Goal: Task Accomplishment & Management: Complete application form

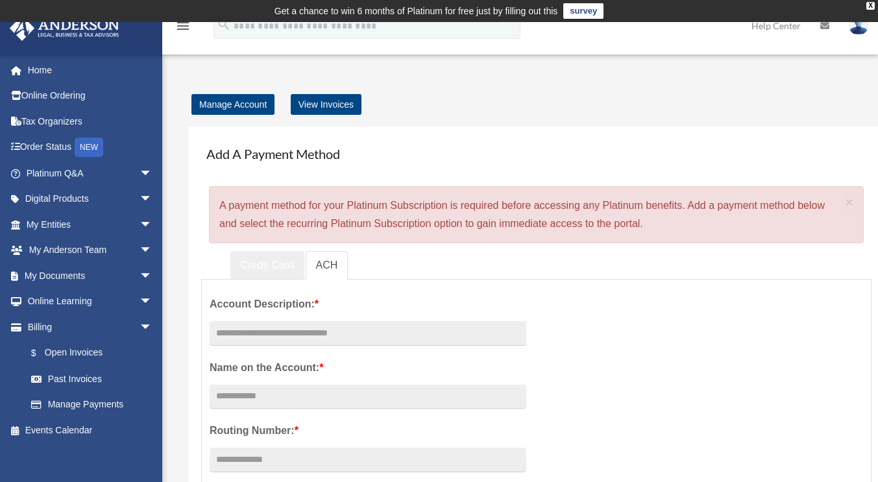
click at [278, 259] on link "Credit Card" at bounding box center [267, 265] width 74 height 29
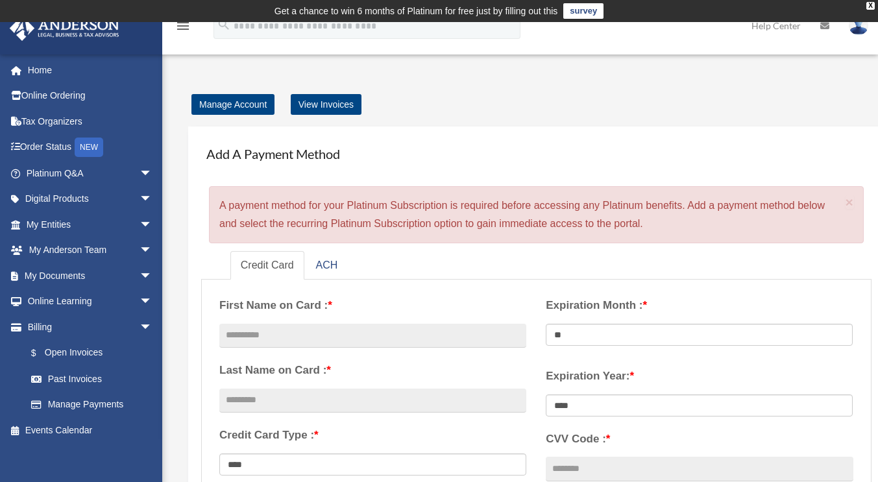
click at [468, 102] on div "Manage Account View Invoices" at bounding box center [554, 104] width 739 height 18
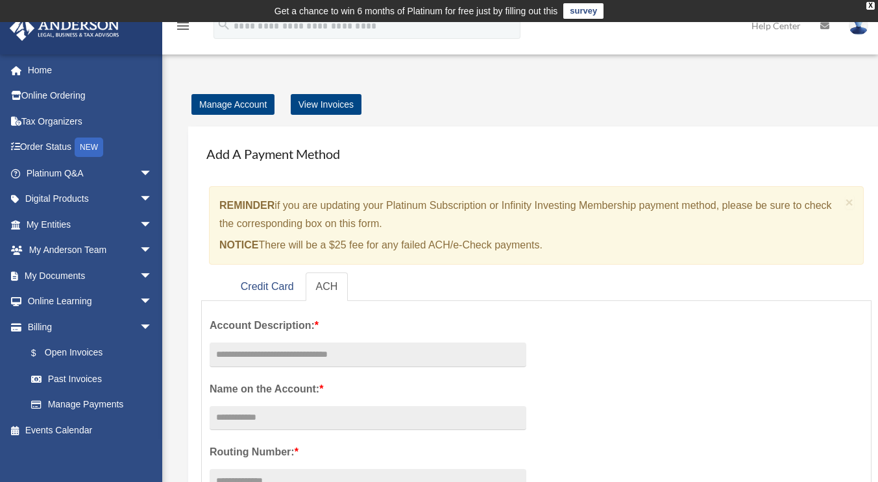
click at [859, 29] on img at bounding box center [857, 25] width 19 height 19
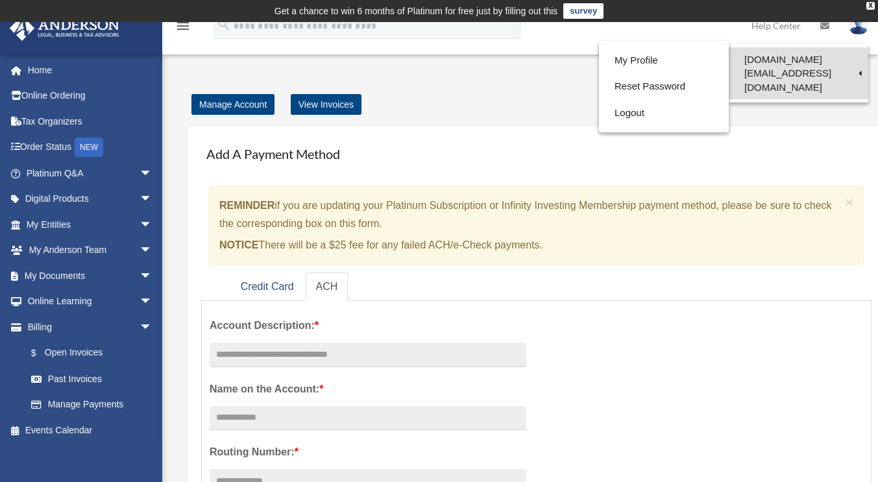
click at [802, 53] on link "[DOMAIN_NAME][EMAIL_ADDRESS][DOMAIN_NAME]" at bounding box center [797, 73] width 139 height 52
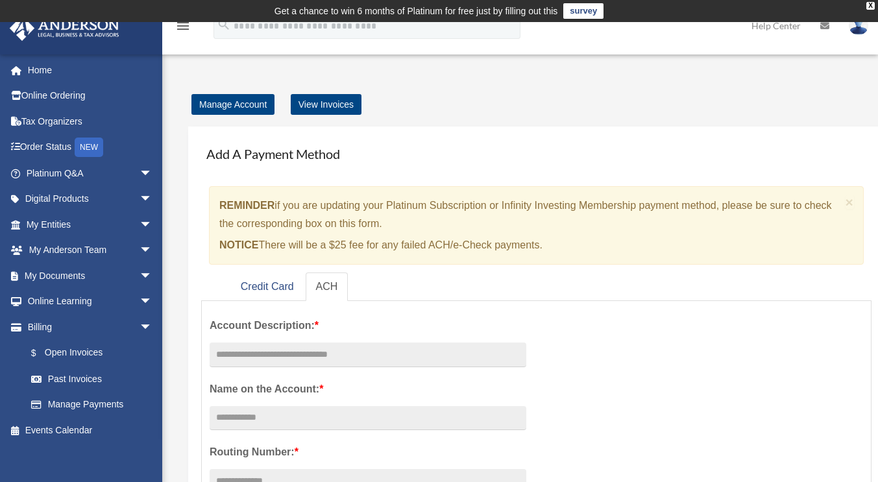
click at [802, 53] on div "menu search Site Menu add batatare.llc@gmail.com My Profile Reset Password Logo…" at bounding box center [439, 32] width 858 height 44
click at [859, 24] on img at bounding box center [857, 25] width 19 height 19
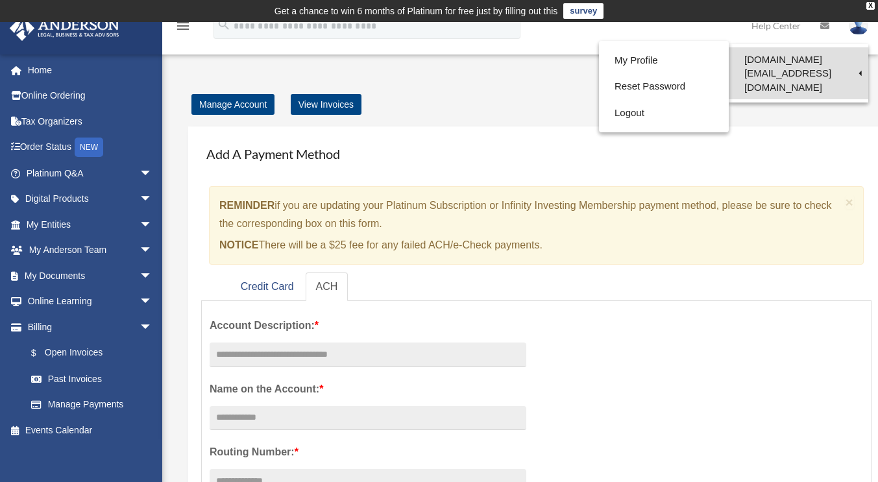
click at [810, 62] on link "[DOMAIN_NAME][EMAIL_ADDRESS][DOMAIN_NAME]" at bounding box center [797, 73] width 139 height 52
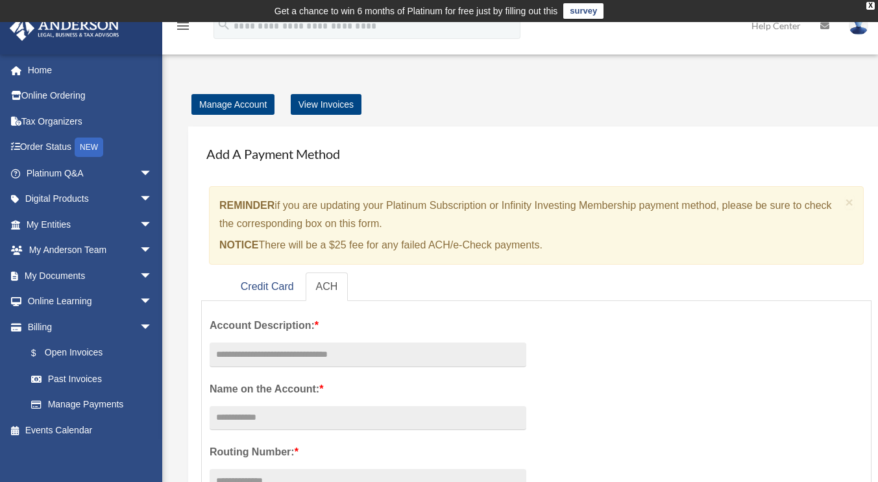
click at [858, 27] on img at bounding box center [857, 25] width 19 height 19
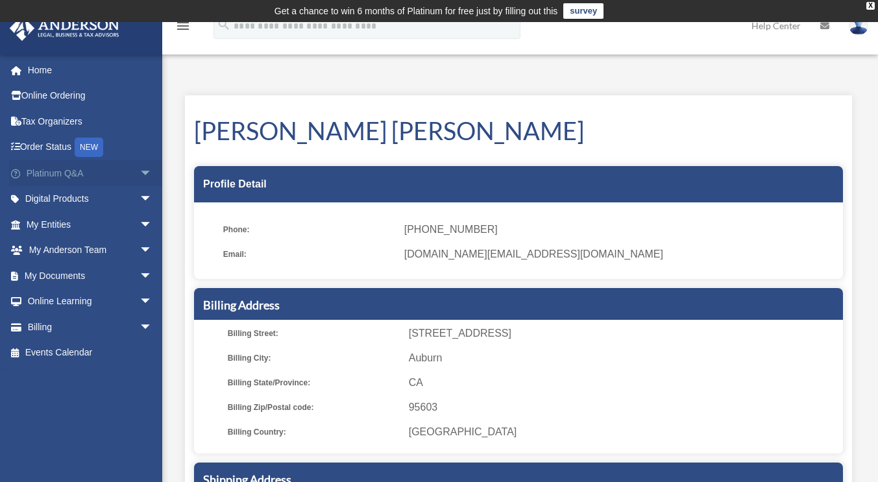
click at [78, 168] on link "Platinum Q&A arrow_drop_down" at bounding box center [90, 173] width 163 height 26
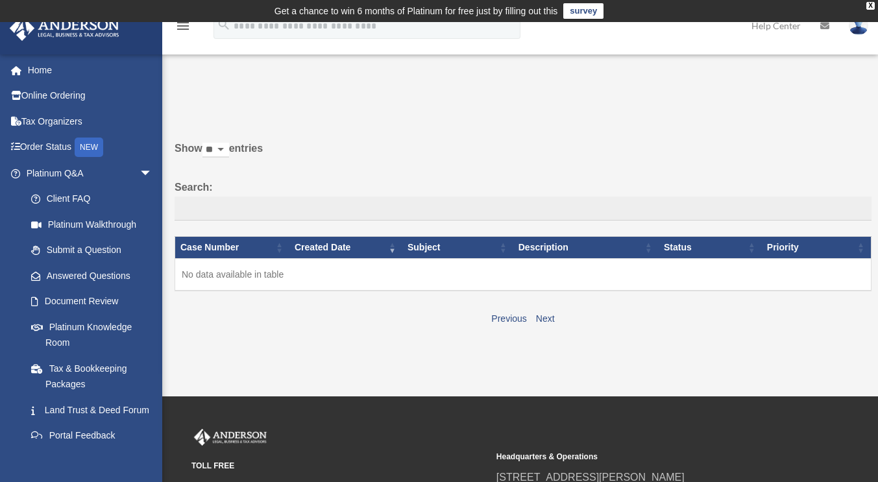
click at [139, 173] on span "arrow_drop_down" at bounding box center [152, 173] width 26 height 27
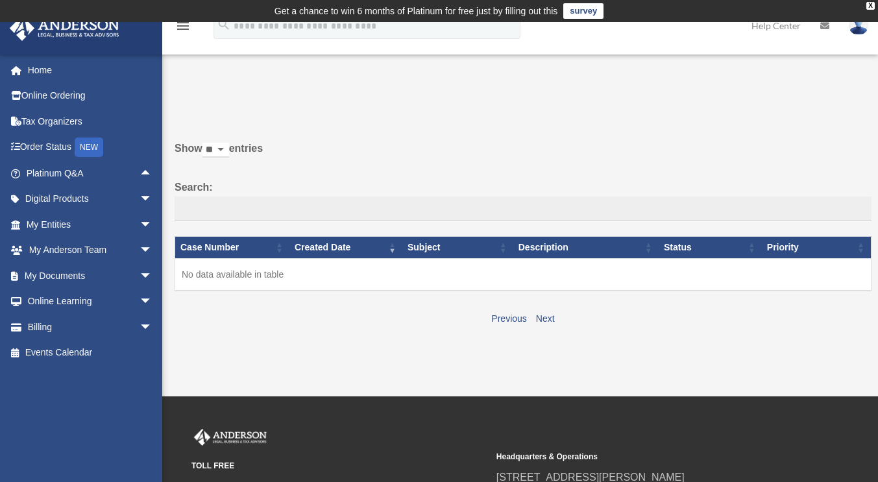
click at [0, 0] on div "x" at bounding box center [0, 0] width 0 height 0
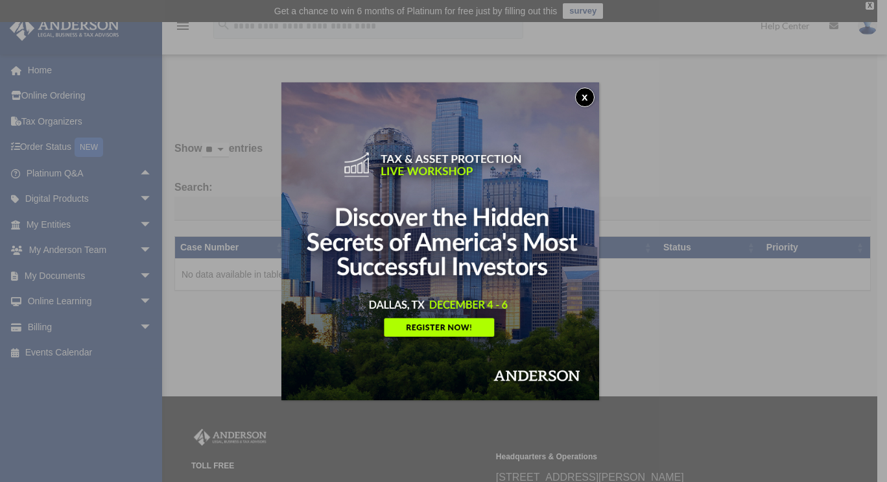
click at [589, 97] on button "x" at bounding box center [584, 97] width 19 height 19
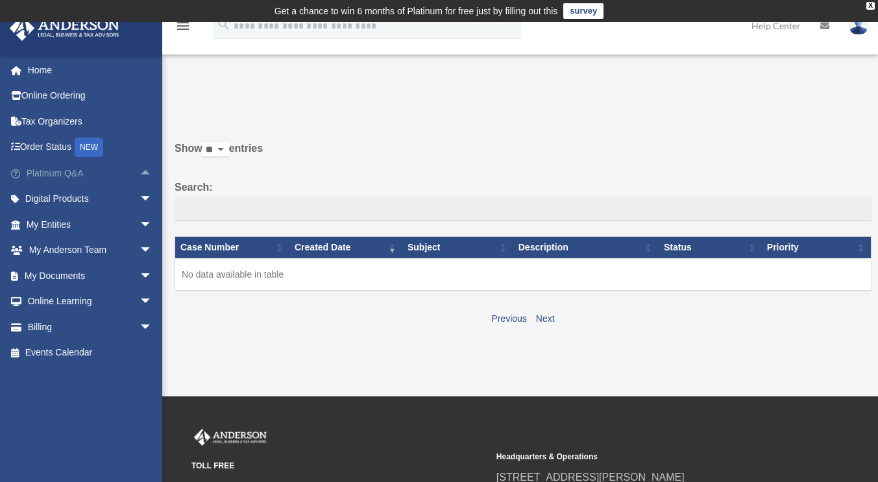
click at [139, 171] on span "arrow_drop_up" at bounding box center [152, 173] width 26 height 27
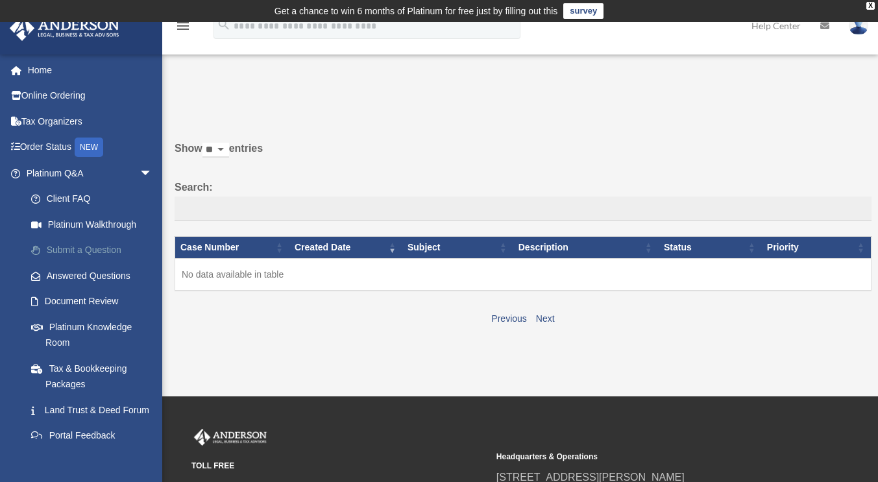
click at [93, 248] on link "Submit a Question" at bounding box center [95, 250] width 154 height 26
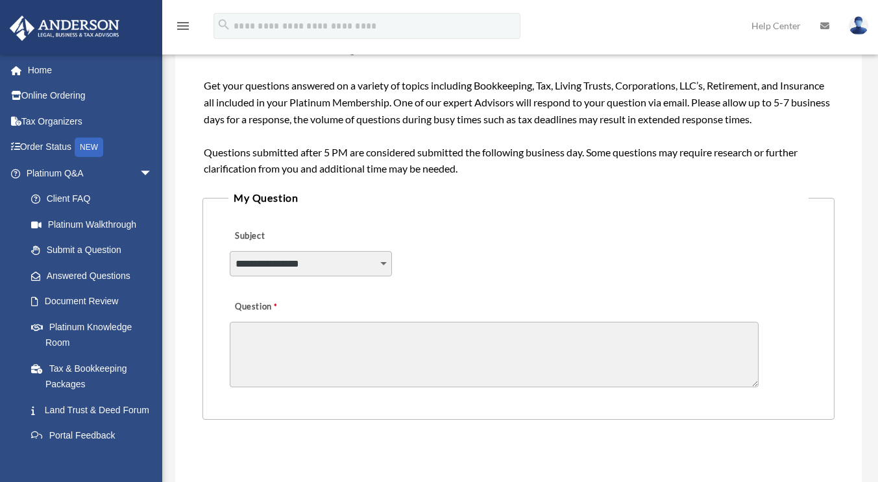
scroll to position [210, 0]
click at [382, 264] on select "**********" at bounding box center [311, 262] width 162 height 25
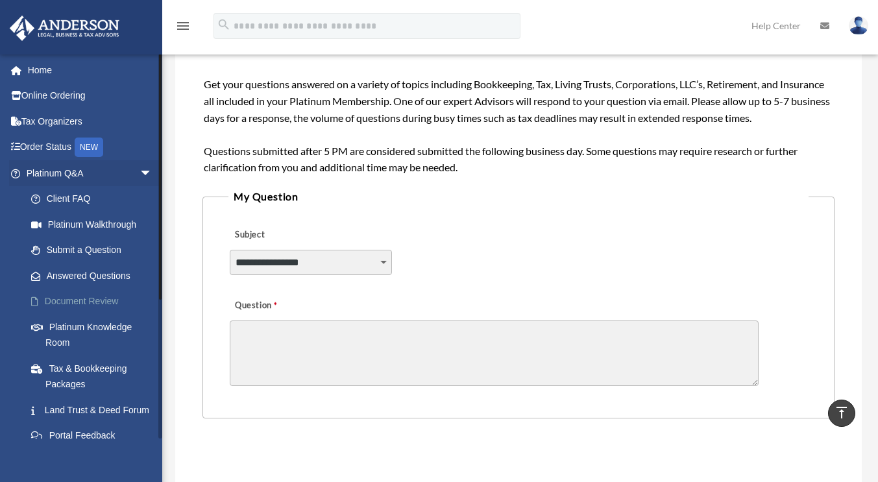
click at [100, 305] on link "Document Review" at bounding box center [95, 302] width 154 height 26
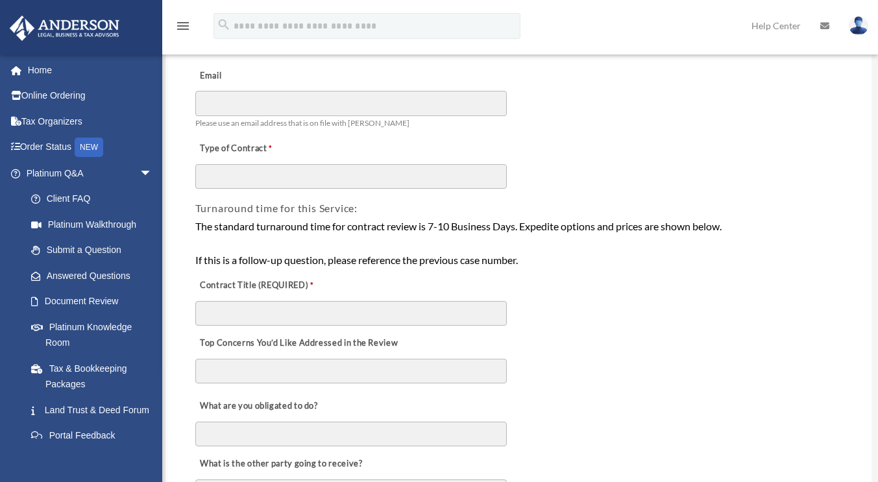
scroll to position [136, 0]
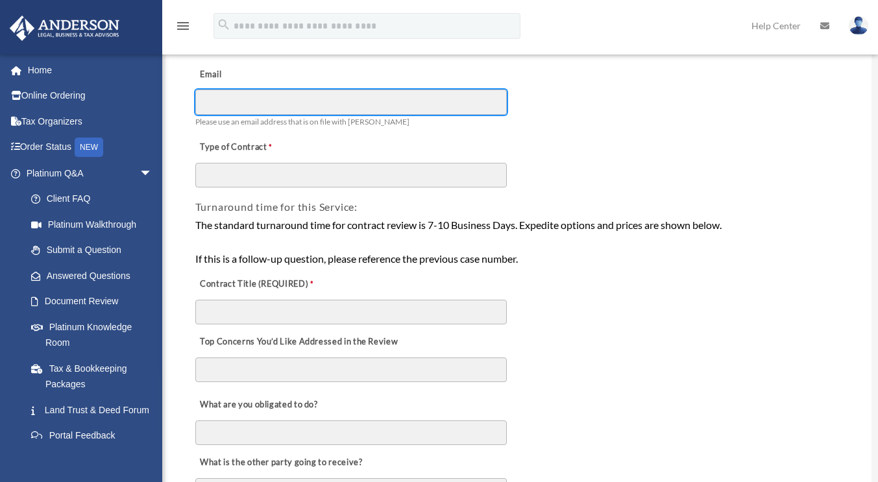
click at [346, 98] on input "Email" at bounding box center [350, 102] width 311 height 25
type input "**********"
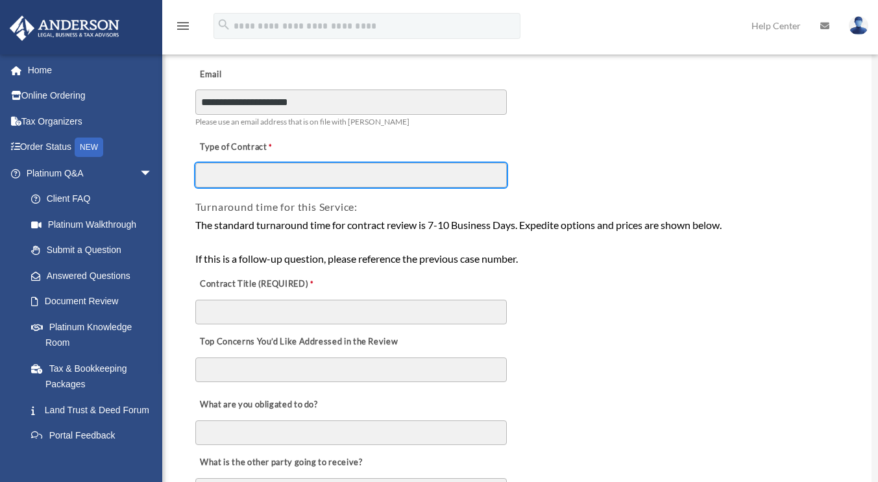
click at [327, 173] on input "Type of Contract" at bounding box center [350, 175] width 311 height 25
type input "**********"
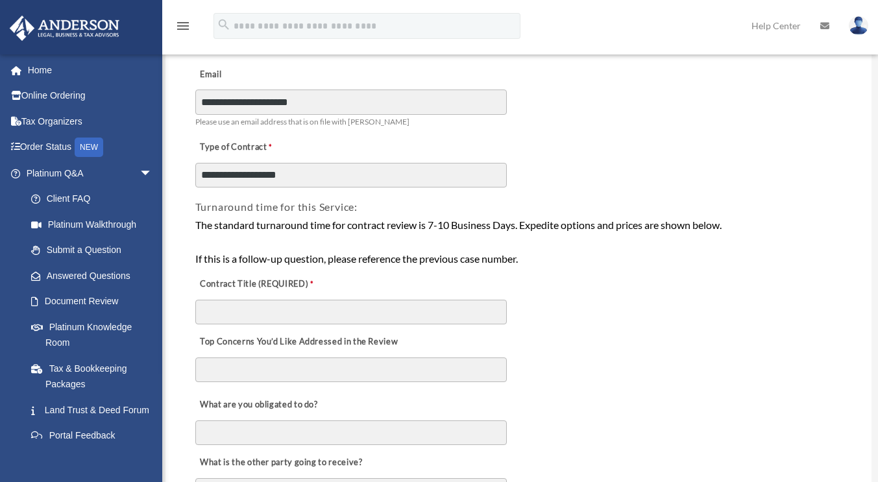
click at [315, 333] on div "Top Concerns You’d Like Addressed in the Review" at bounding box center [518, 357] width 649 height 63
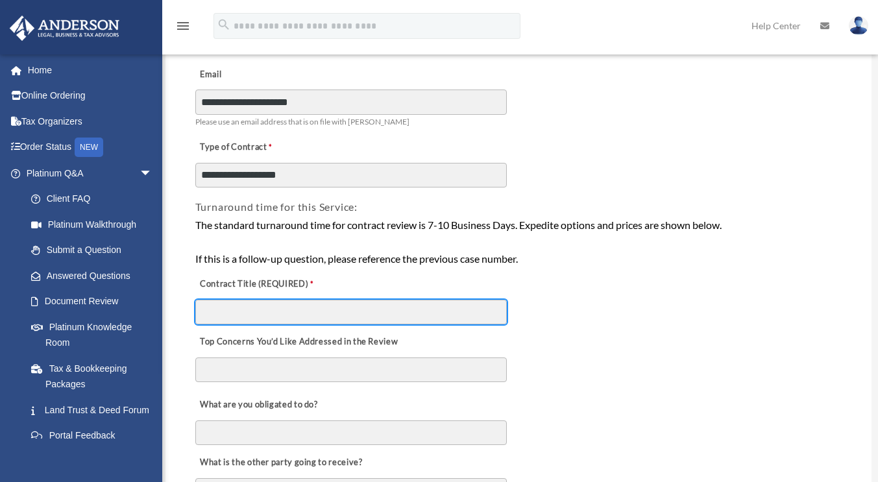
click at [320, 317] on input "Contract Title (REQUIRED)" at bounding box center [350, 312] width 311 height 25
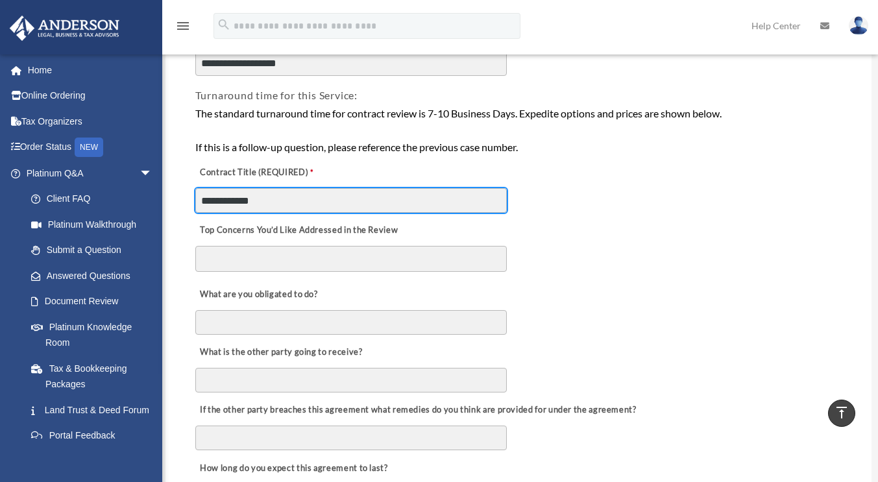
scroll to position [247, 0]
click at [275, 198] on input "**********" at bounding box center [350, 201] width 311 height 25
click at [346, 201] on input "**********" at bounding box center [350, 201] width 311 height 25
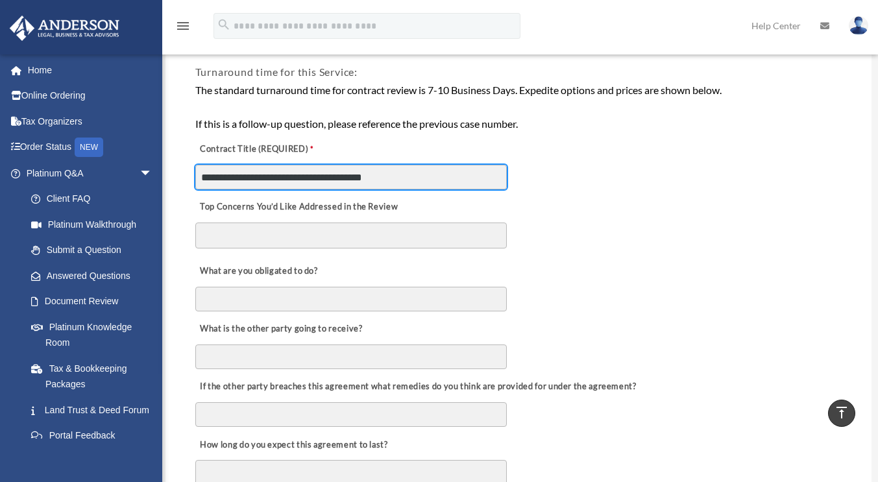
type input "**********"
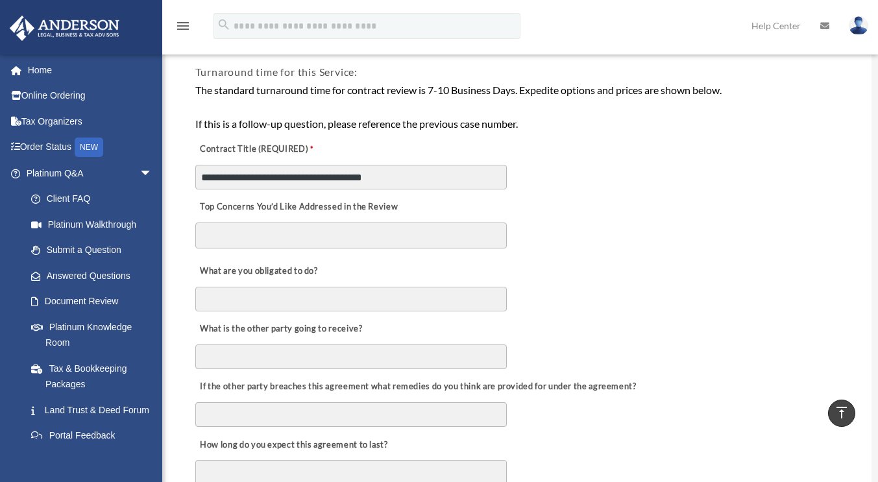
click at [365, 241] on textarea "Top Concerns You’d Like Addressed in the Review" at bounding box center [350, 235] width 311 height 26
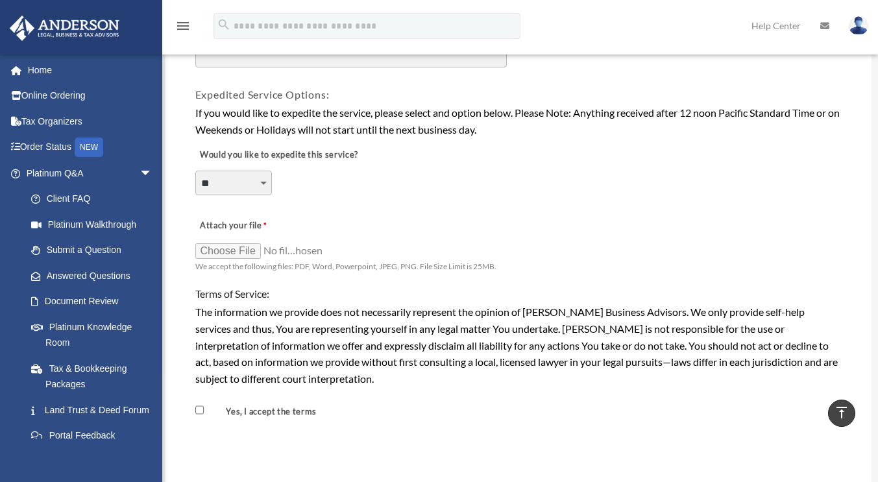
scroll to position [922, 0]
click at [263, 185] on select "**********" at bounding box center [233, 182] width 77 height 25
click at [195, 171] on select "**********" at bounding box center [233, 182] width 77 height 25
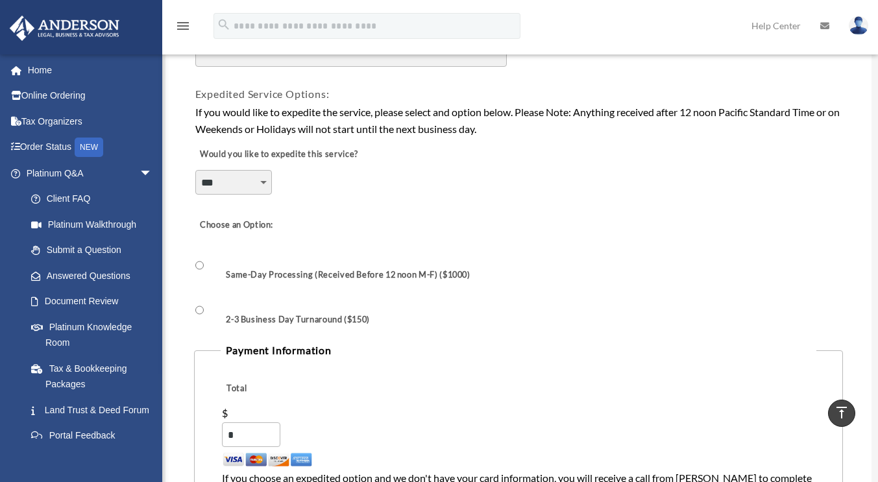
click at [265, 178] on select "**********" at bounding box center [233, 182] width 77 height 25
select select "********"
click at [195, 171] on select "**********" at bounding box center [233, 182] width 77 height 25
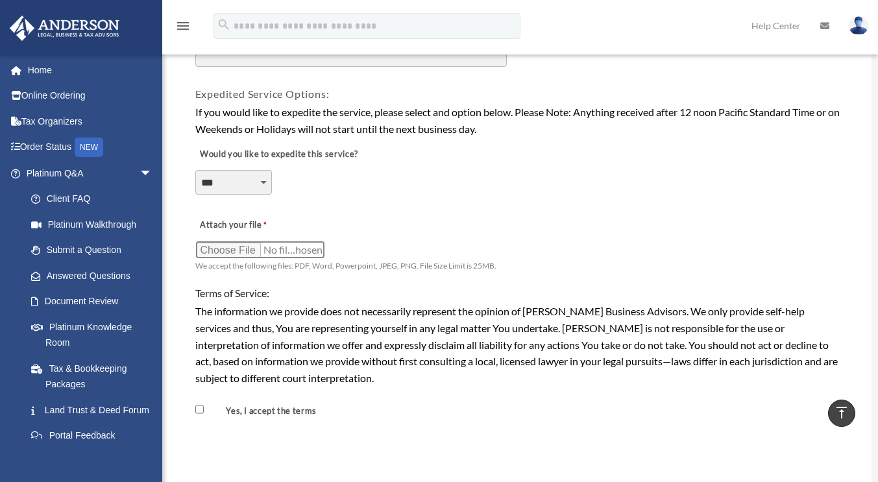
click at [255, 246] on input "Attach your file" at bounding box center [260, 250] width 130 height 18
click at [247, 254] on input "Attach your file" at bounding box center [260, 250] width 130 height 18
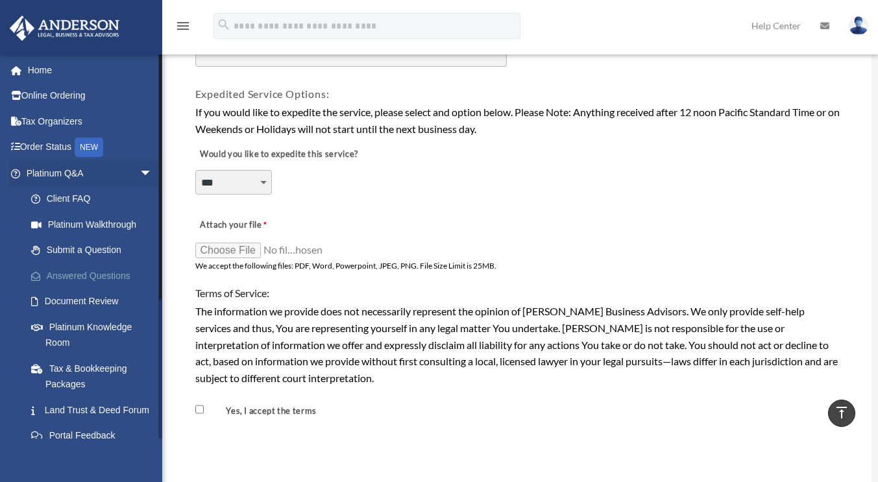
click at [109, 276] on link "Answered Questions" at bounding box center [95, 276] width 154 height 26
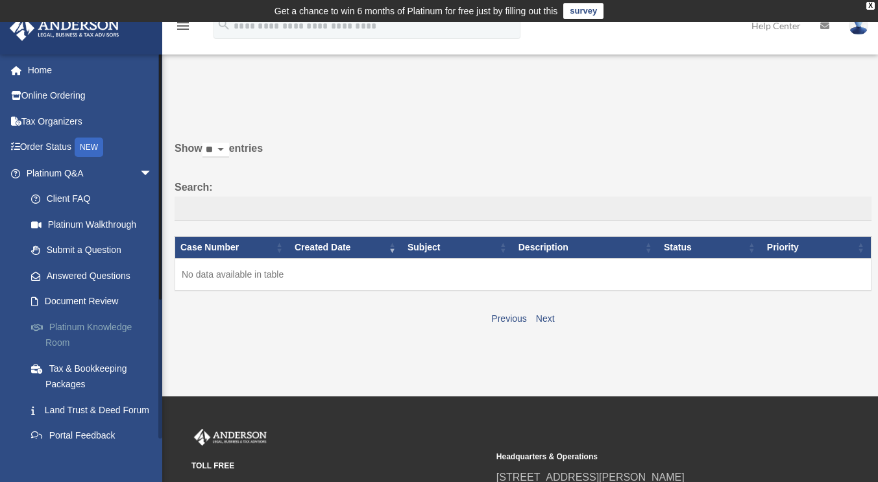
click at [72, 328] on link "Platinum Knowledge Room" at bounding box center [95, 335] width 154 height 42
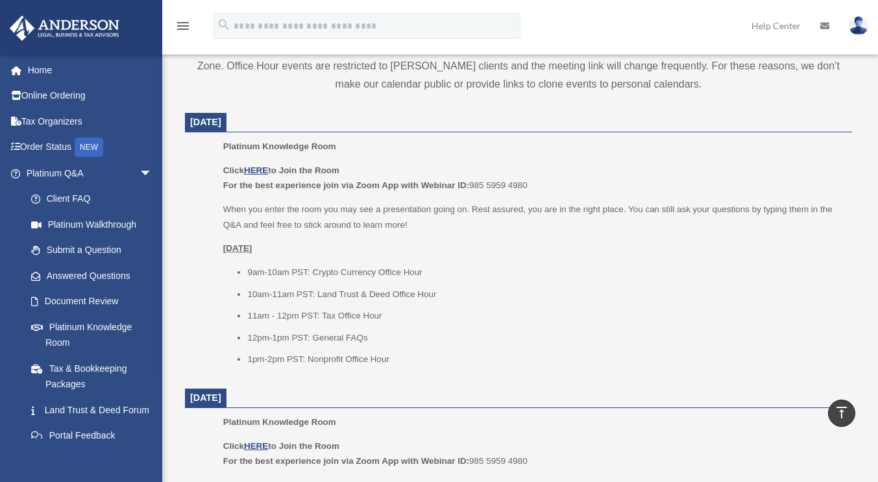
scroll to position [507, 0]
click at [48, 146] on link "Order Status NEW" at bounding box center [90, 147] width 163 height 27
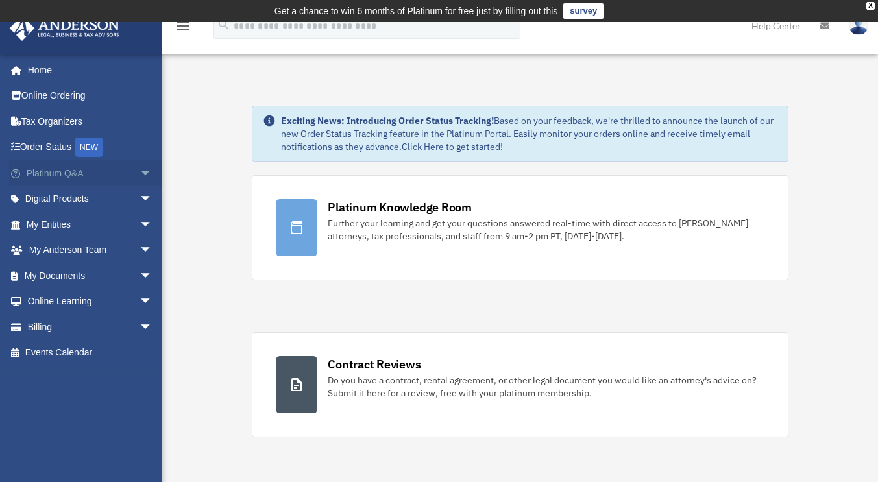
click at [139, 177] on span "arrow_drop_down" at bounding box center [152, 173] width 26 height 27
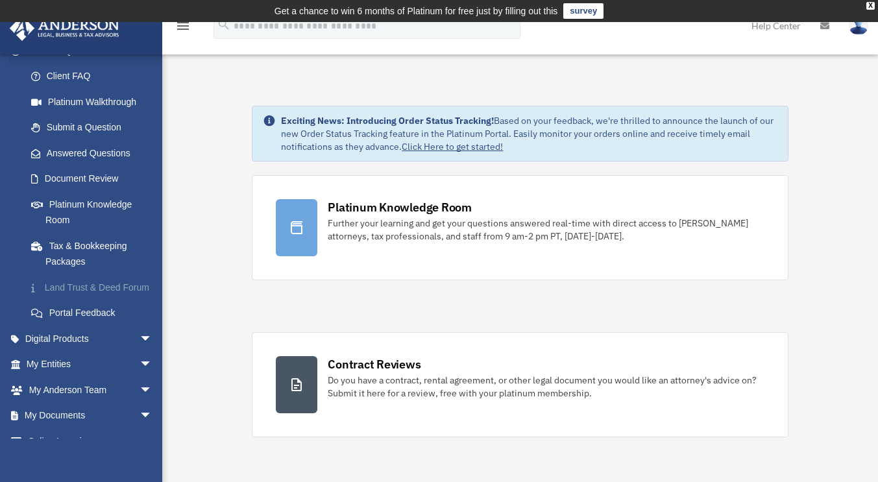
scroll to position [125, 0]
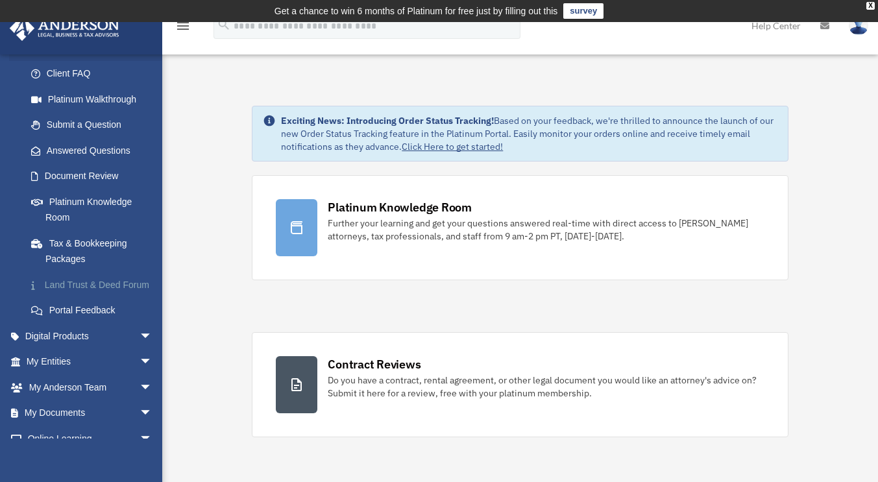
click at [85, 298] on link "Land Trust & Deed Forum" at bounding box center [95, 285] width 154 height 26
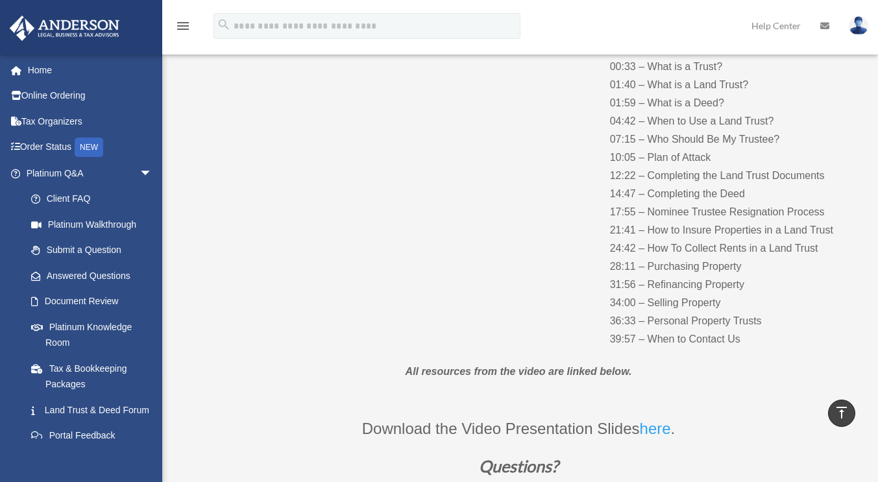
scroll to position [181, 0]
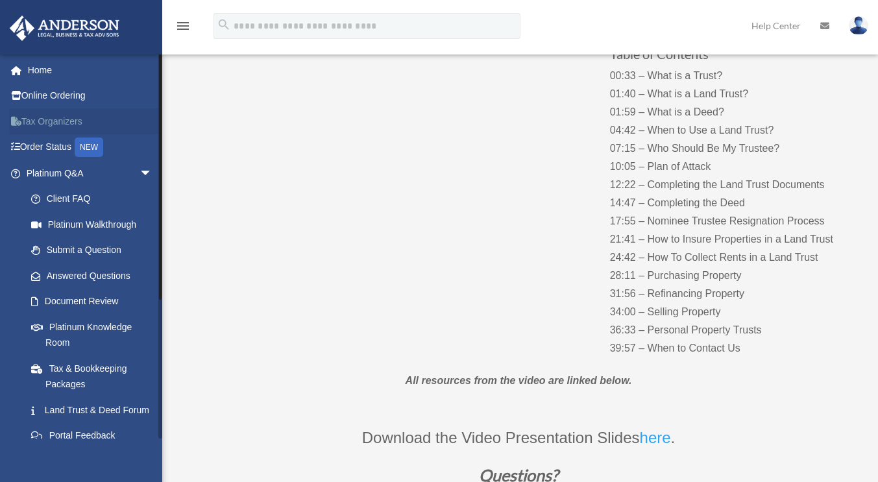
click at [45, 121] on link "Tax Organizers" at bounding box center [90, 121] width 163 height 26
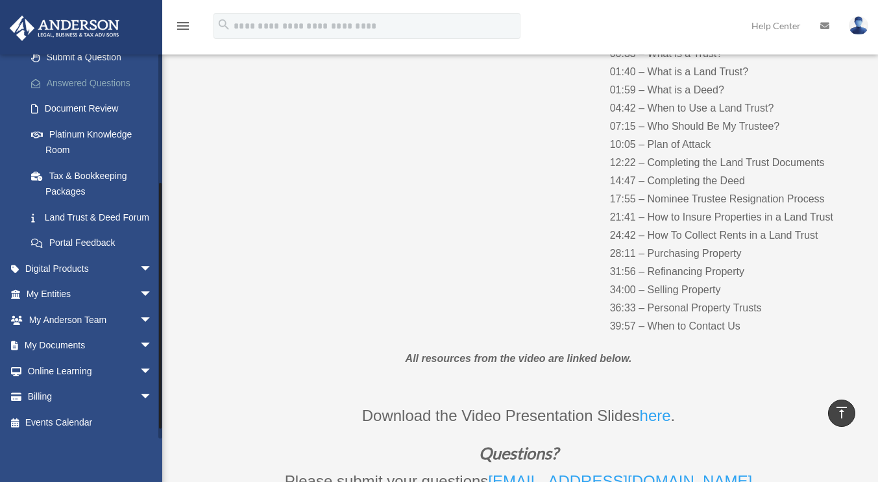
scroll to position [208, 0]
click at [86, 292] on link "My Entities arrow_drop_down" at bounding box center [90, 295] width 163 height 26
click at [139, 293] on span "arrow_drop_down" at bounding box center [152, 295] width 26 height 27
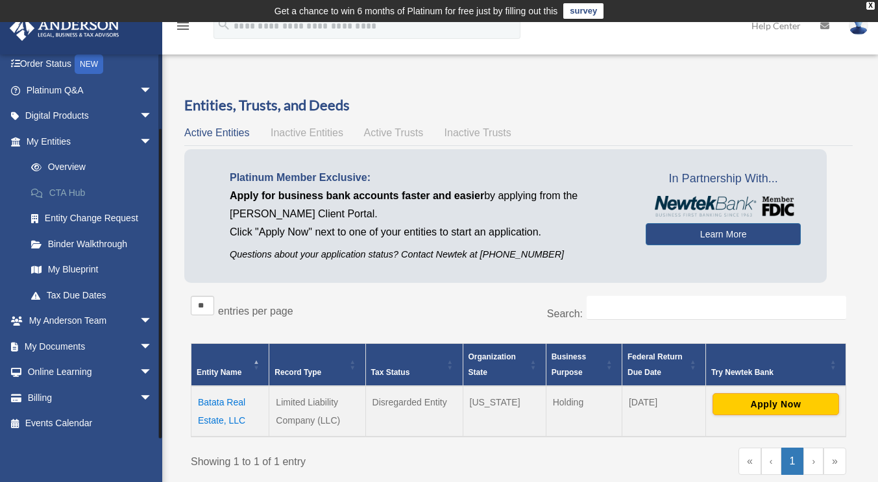
scroll to position [47, 0]
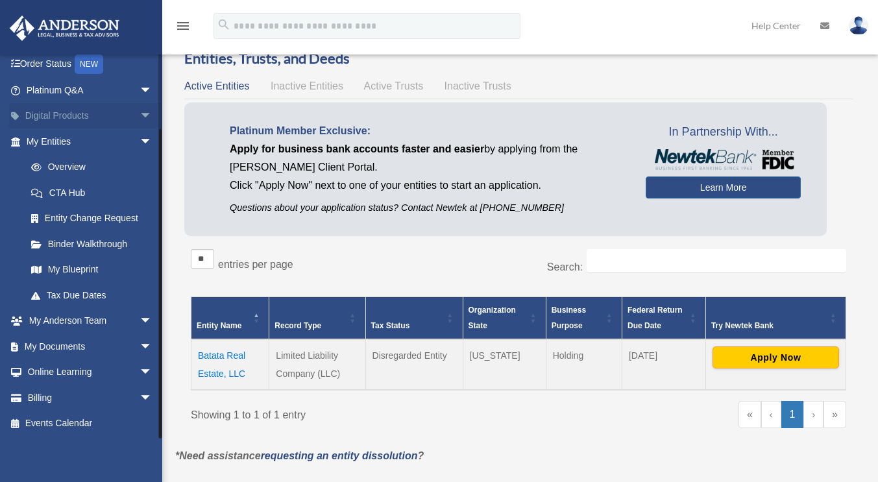
click at [139, 121] on span "arrow_drop_down" at bounding box center [152, 116] width 26 height 27
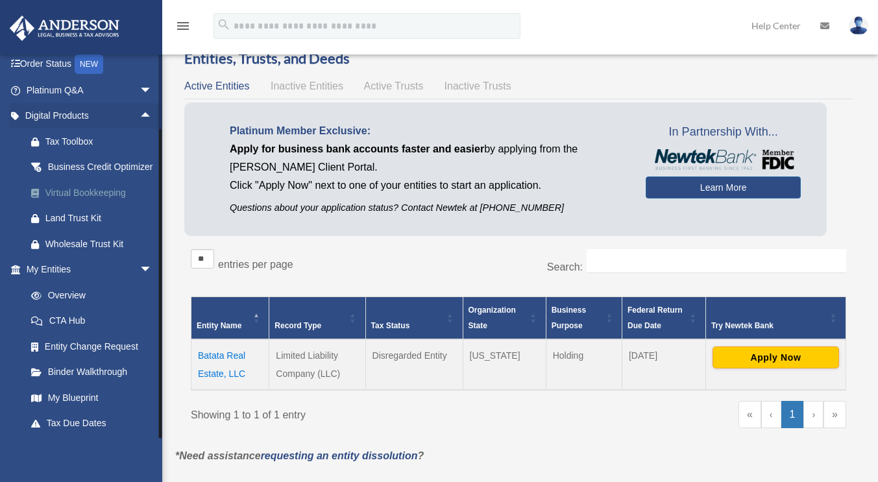
click at [93, 201] on div "Virtual Bookkeeping" at bounding box center [100, 193] width 110 height 16
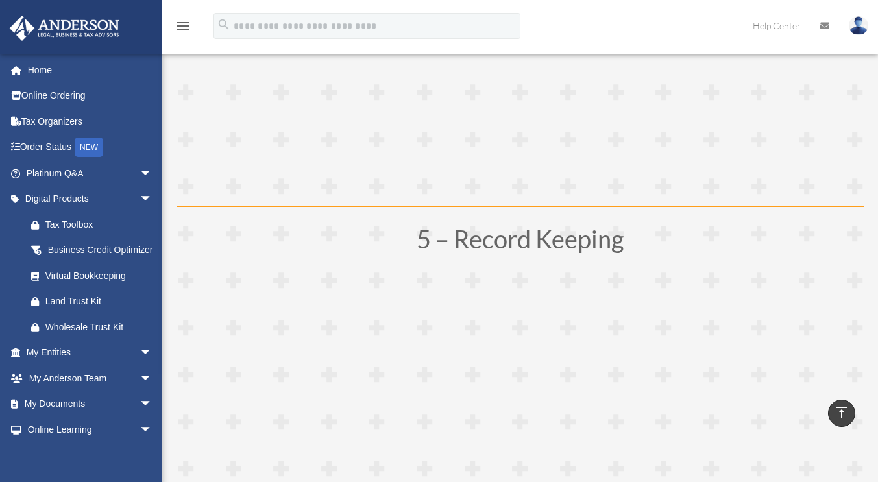
scroll to position [1865, 0]
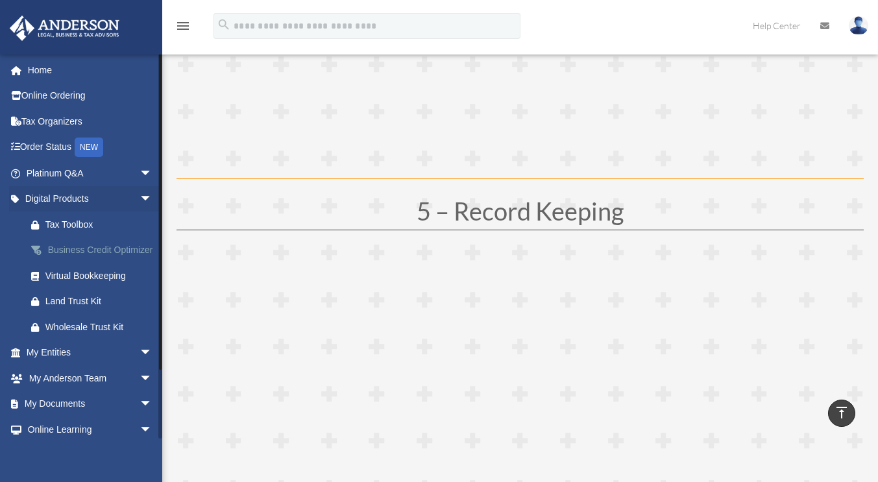
click at [86, 258] on div "Business Credit Optimizer" at bounding box center [100, 250] width 110 height 16
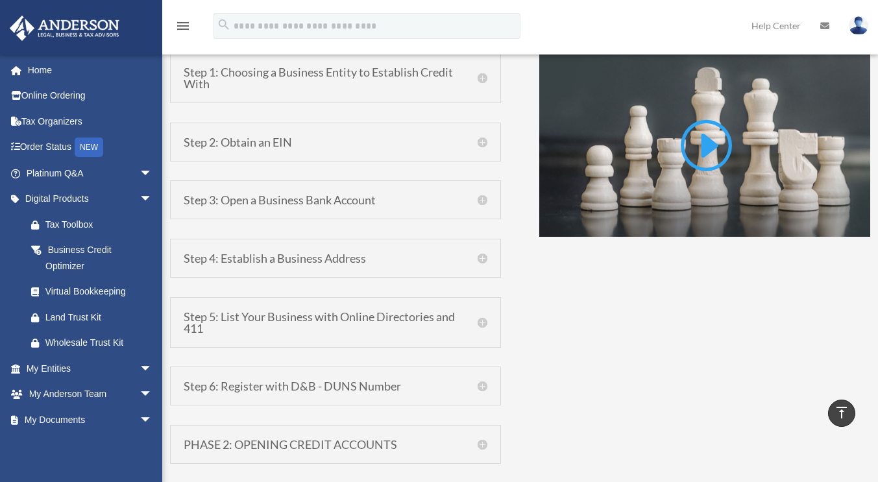
scroll to position [948, 0]
click at [423, 198] on h5 "Step 3: Open a Business Bank Account" at bounding box center [336, 199] width 304 height 12
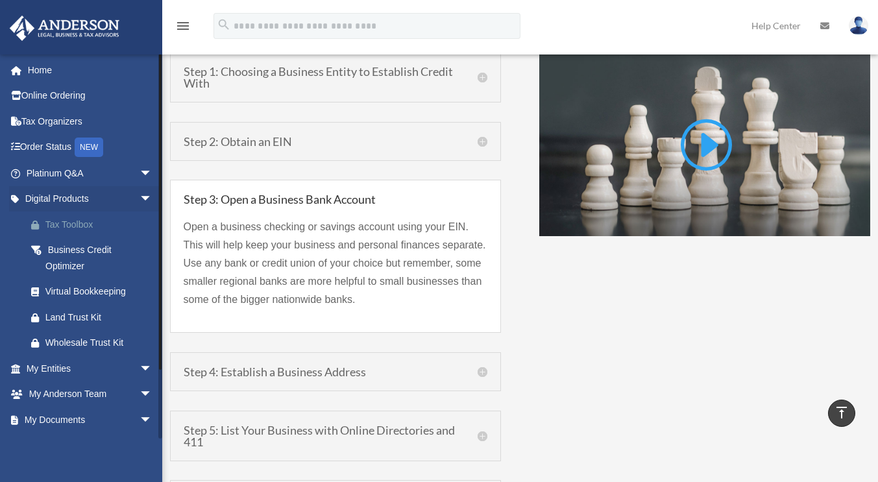
click at [91, 229] on div "Tax Toolbox" at bounding box center [100, 225] width 110 height 16
click at [64, 121] on link "Tax Organizers" at bounding box center [90, 121] width 163 height 26
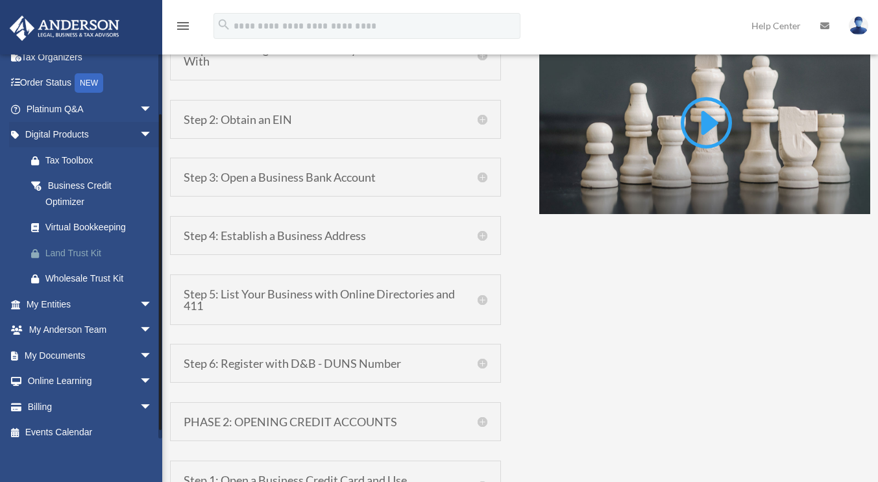
scroll to position [65, 0]
click at [139, 329] on span "arrow_drop_down" at bounding box center [152, 330] width 26 height 27
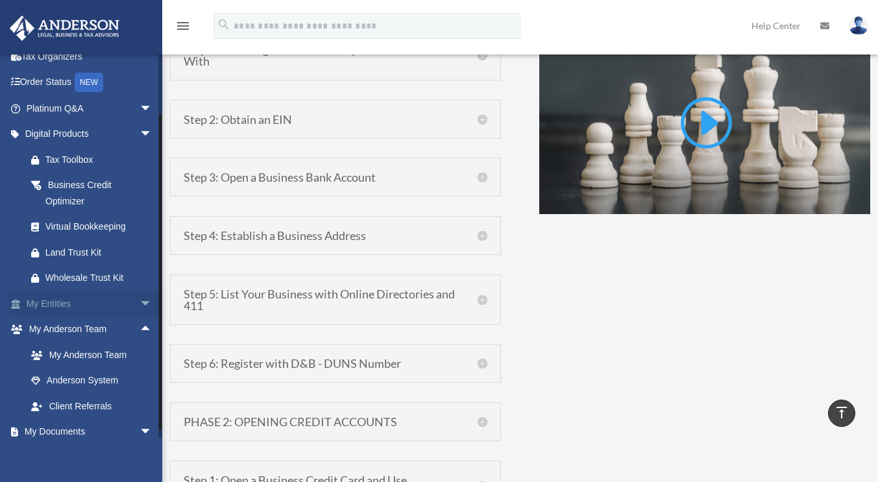
click at [139, 301] on span "arrow_drop_down" at bounding box center [152, 304] width 26 height 27
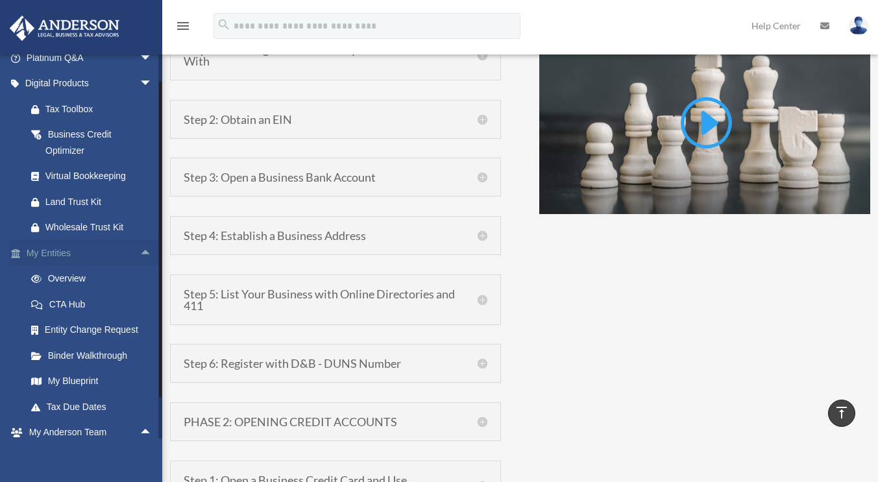
scroll to position [156, 0]
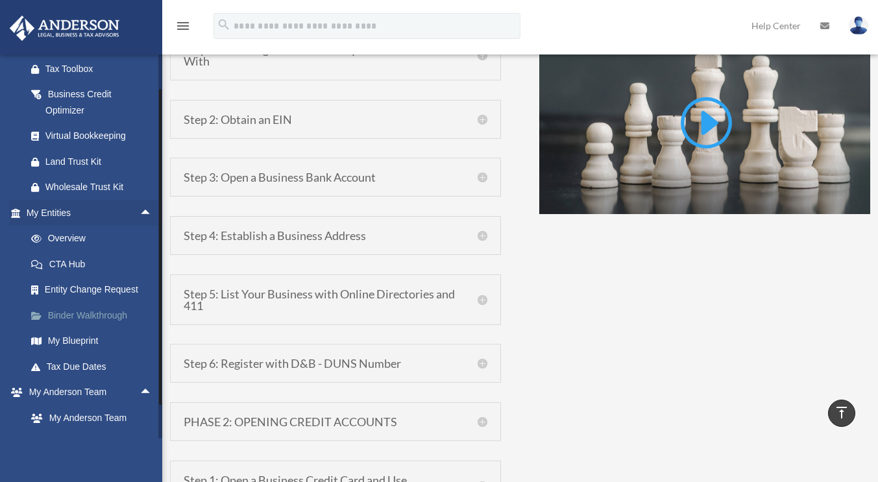
click at [94, 311] on link "Binder Walkthrough" at bounding box center [95, 315] width 154 height 26
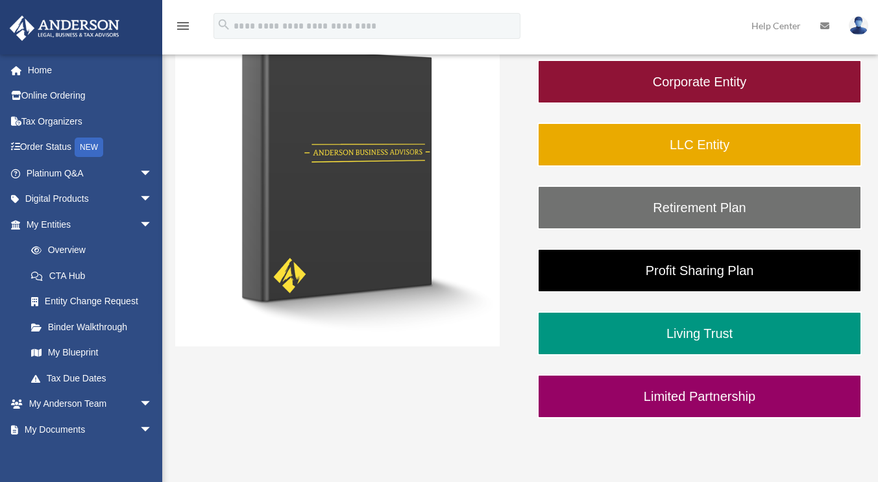
scroll to position [196, 0]
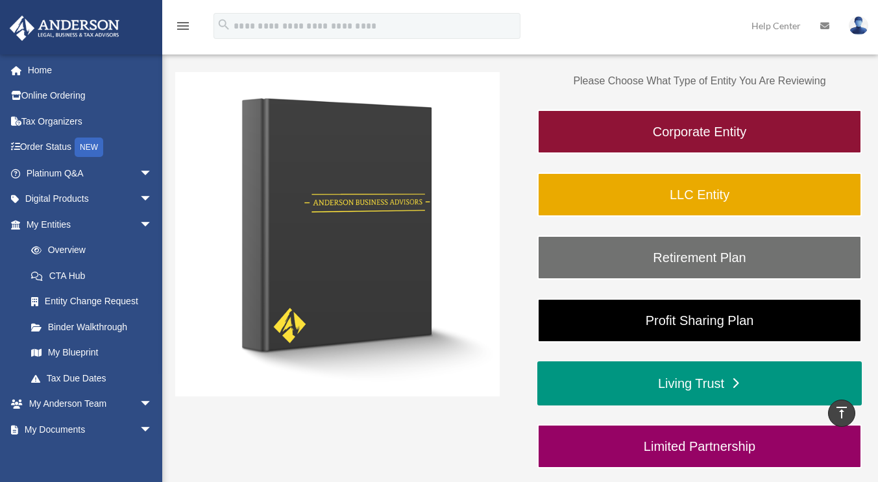
click at [704, 386] on link "Living Trust" at bounding box center [699, 383] width 324 height 44
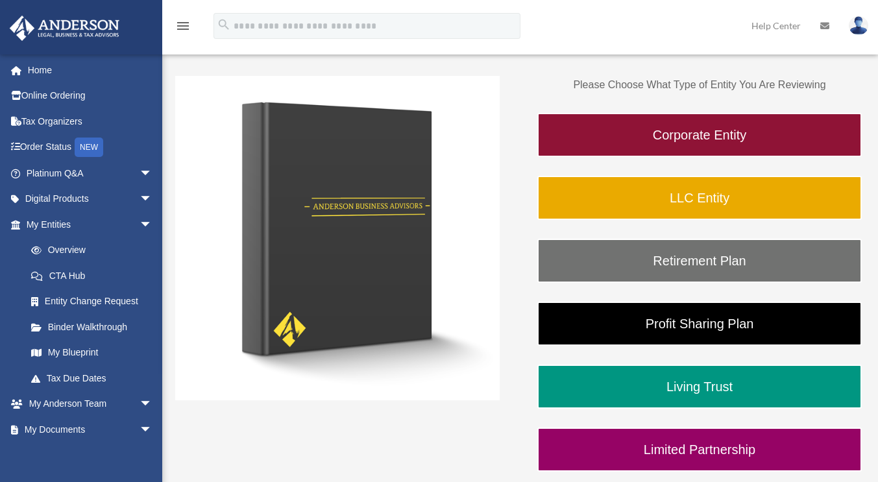
scroll to position [193, 0]
click at [91, 376] on link "Tax Due Dates" at bounding box center [95, 378] width 154 height 26
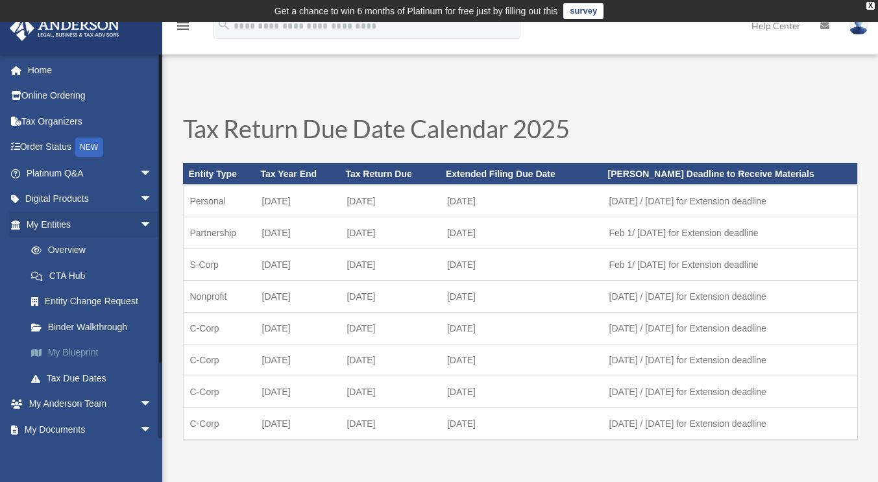
click at [88, 352] on link "My Blueprint" at bounding box center [95, 353] width 154 height 26
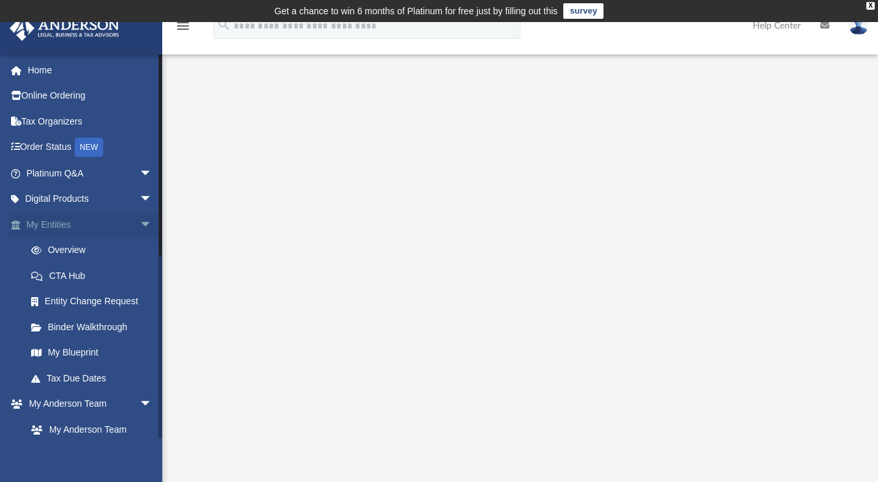
click at [139, 225] on span "arrow_drop_down" at bounding box center [152, 224] width 26 height 27
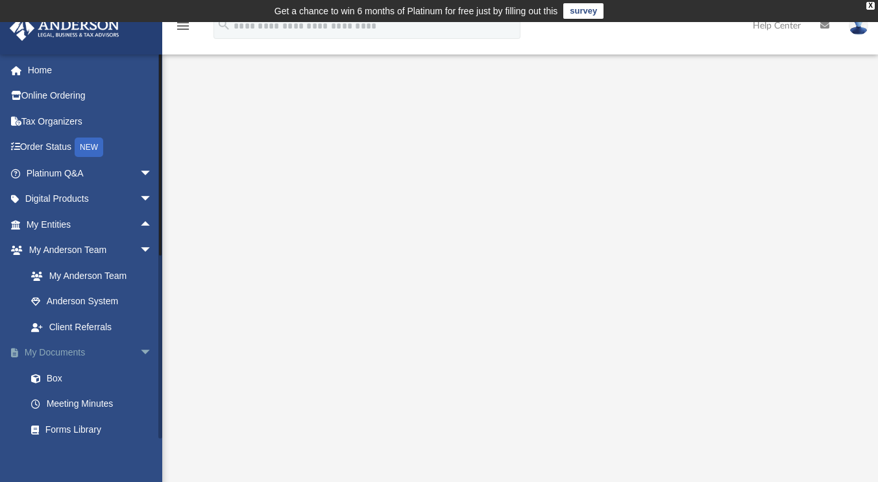
click at [139, 353] on span "arrow_drop_down" at bounding box center [152, 353] width 26 height 27
click at [139, 353] on span "arrow_drop_up" at bounding box center [152, 353] width 26 height 27
click at [67, 381] on link "Box" at bounding box center [95, 378] width 154 height 26
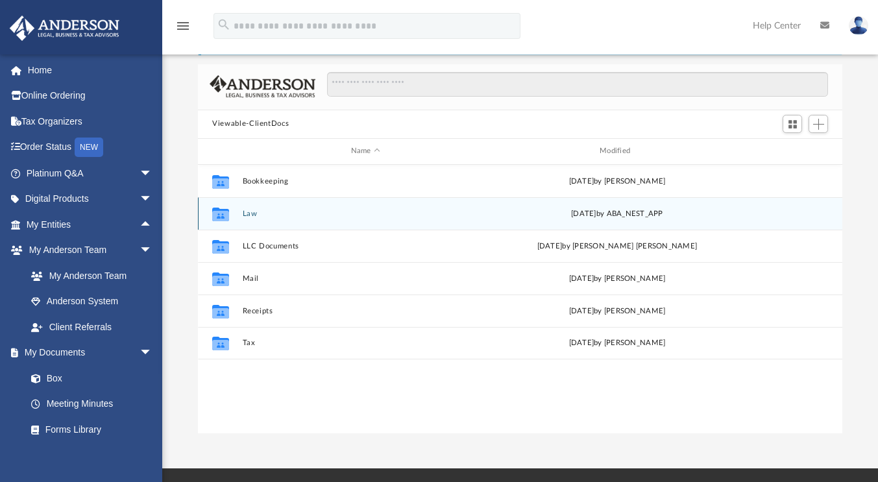
scroll to position [80, 0]
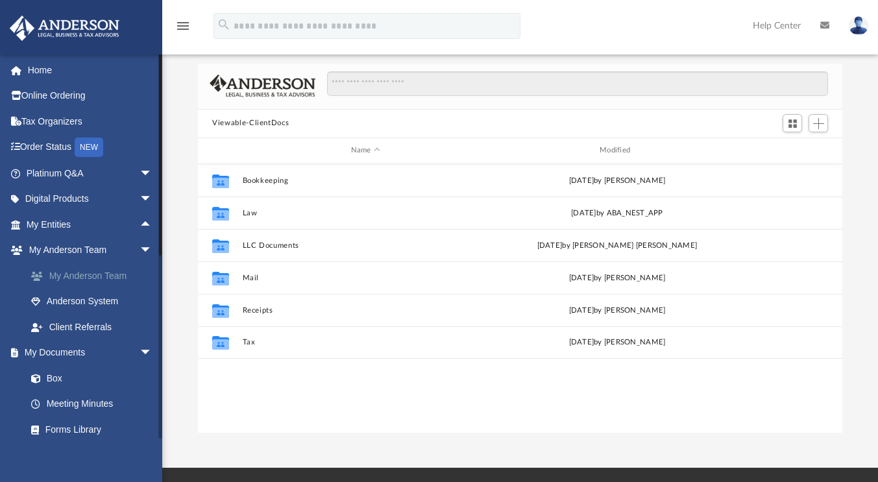
click at [110, 275] on link "My Anderson Team" at bounding box center [95, 276] width 154 height 26
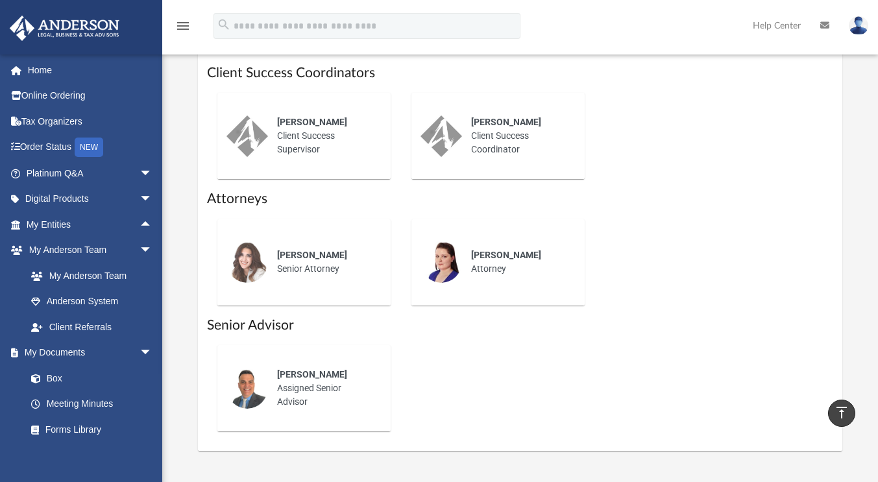
scroll to position [636, 0]
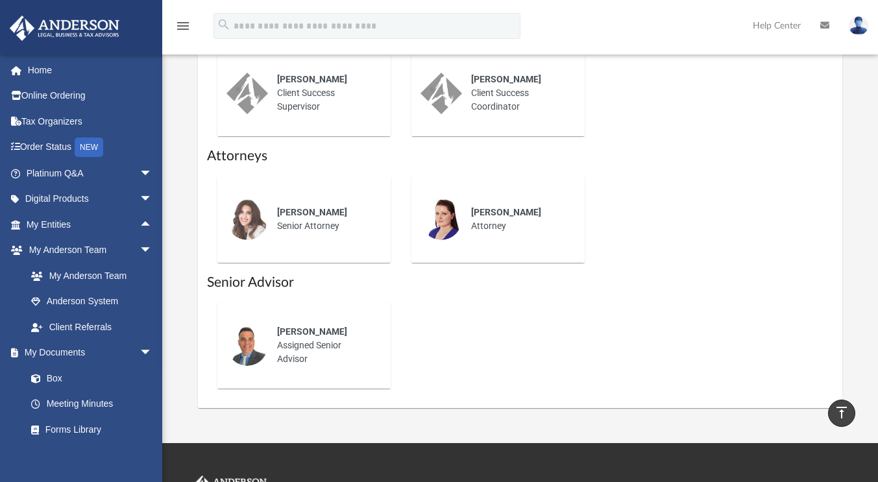
click at [250, 339] on img at bounding box center [247, 345] width 42 height 42
click at [313, 326] on span "Jason Caiazza" at bounding box center [312, 331] width 70 height 10
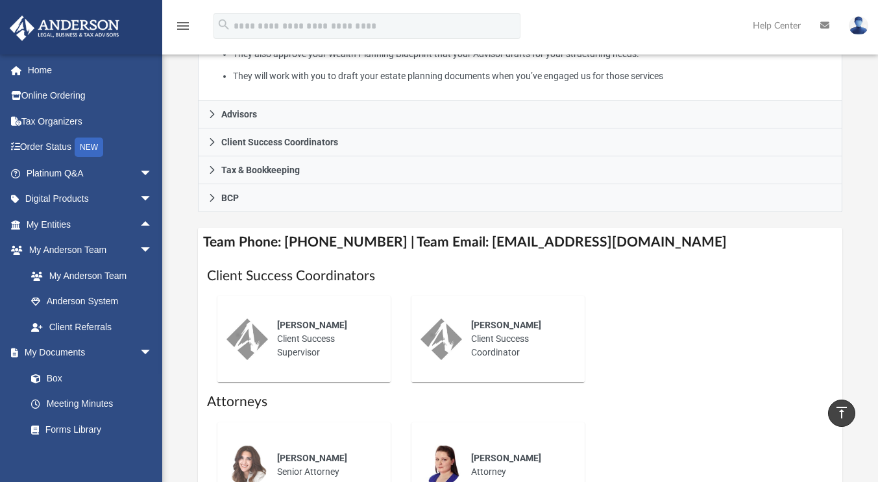
scroll to position [390, 0]
click at [58, 102] on link "Online Ordering" at bounding box center [90, 96] width 163 height 26
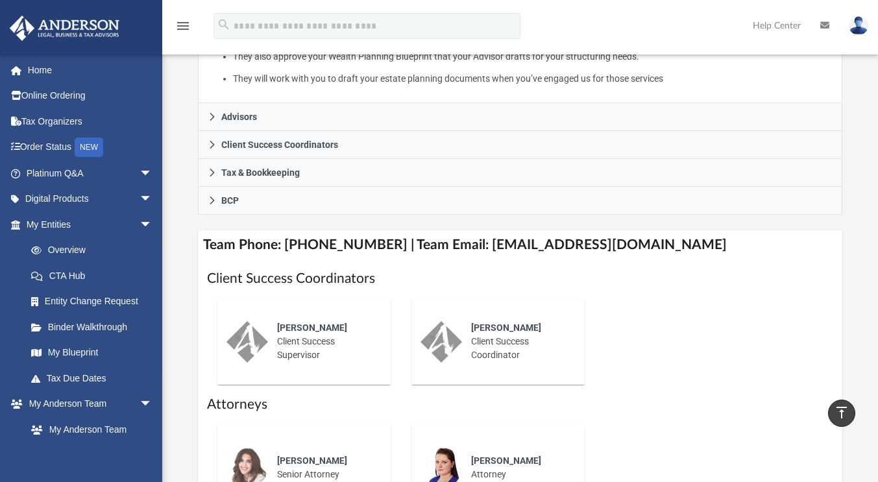
scroll to position [390, 0]
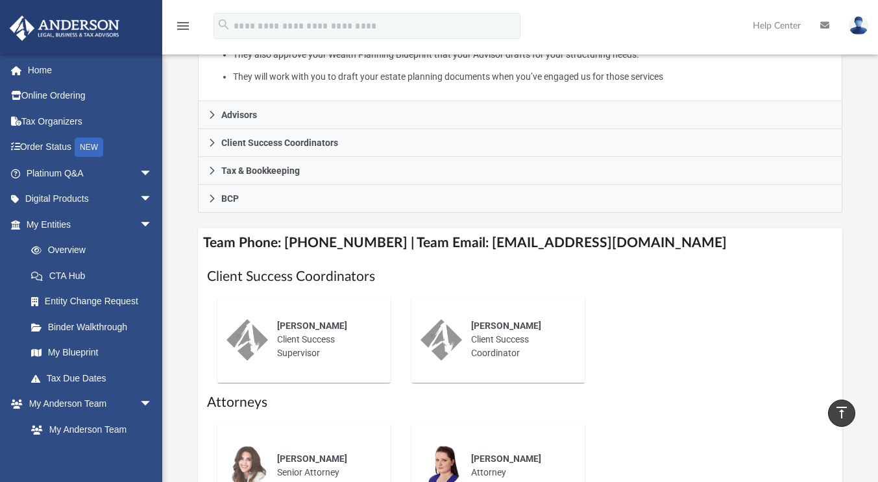
click at [554, 228] on h4 "Team Phone: [PHONE_NUMBER] | Team Email: [EMAIL_ADDRESS][DOMAIN_NAME]" at bounding box center [520, 242] width 644 height 29
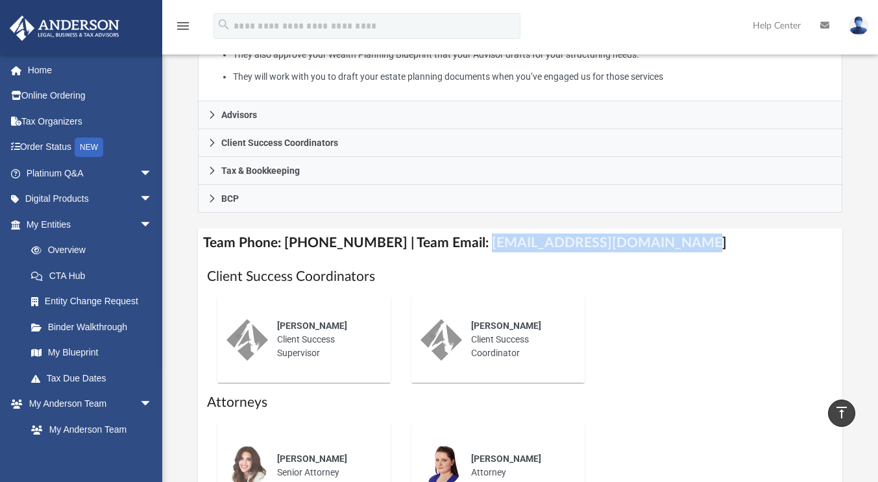
drag, startPoint x: 464, startPoint y: 224, endPoint x: 662, endPoint y: 224, distance: 197.2
click at [662, 228] on h4 "Team Phone: [PHONE_NUMBER] | Team Email: [EMAIL_ADDRESS][DOMAIN_NAME]" at bounding box center [520, 242] width 644 height 29
click at [139, 228] on span "arrow_drop_down" at bounding box center [152, 224] width 26 height 27
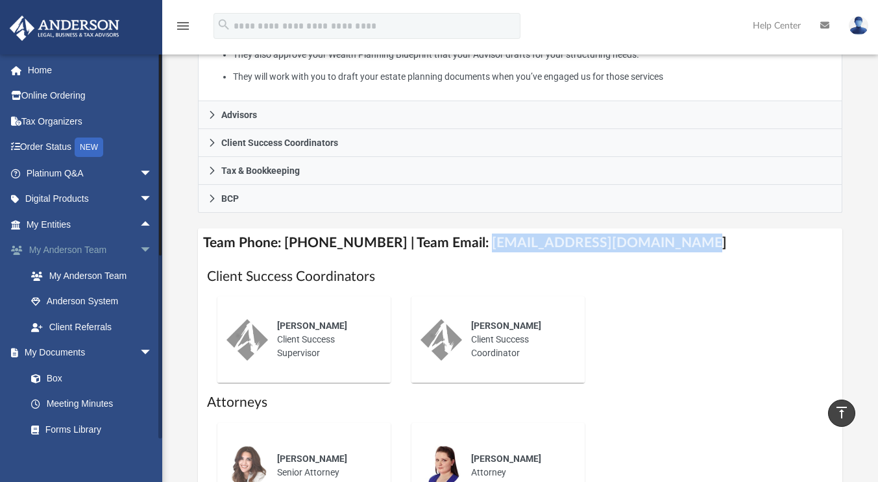
click at [140, 248] on span "arrow_drop_down" at bounding box center [152, 250] width 26 height 27
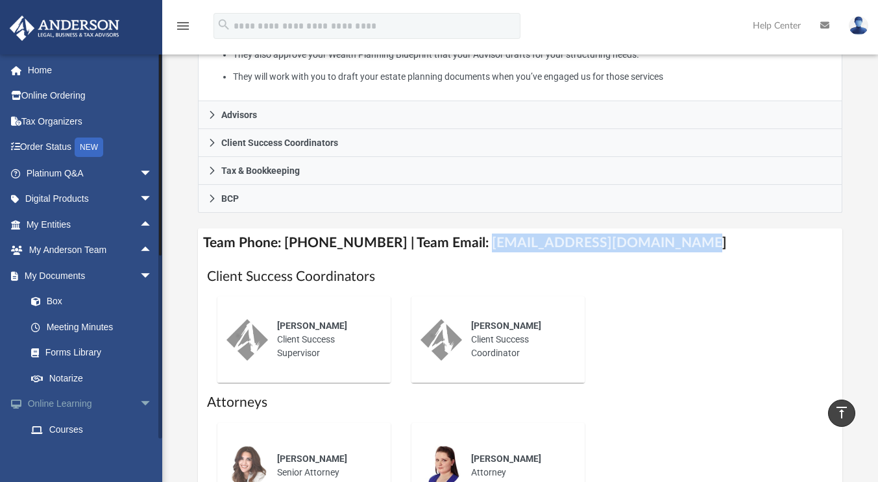
click at [142, 405] on span "arrow_drop_down" at bounding box center [152, 404] width 26 height 27
click at [71, 308] on link "Box" at bounding box center [95, 302] width 154 height 26
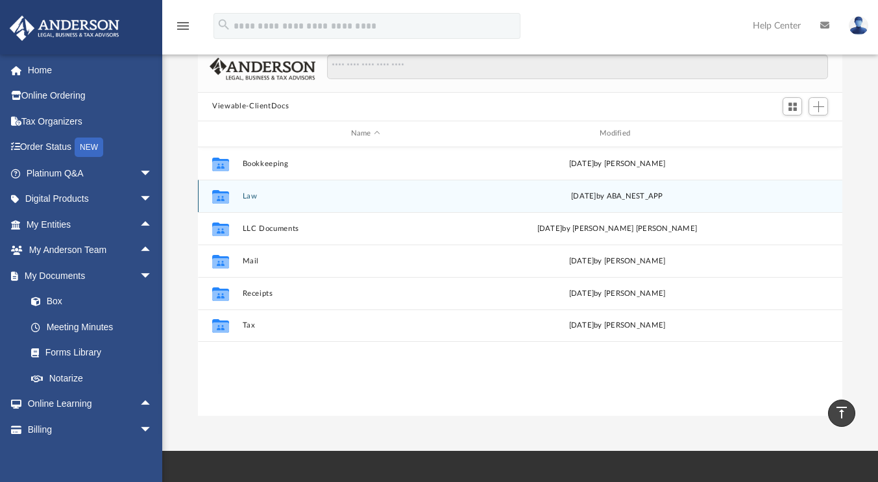
scroll to position [96, 0]
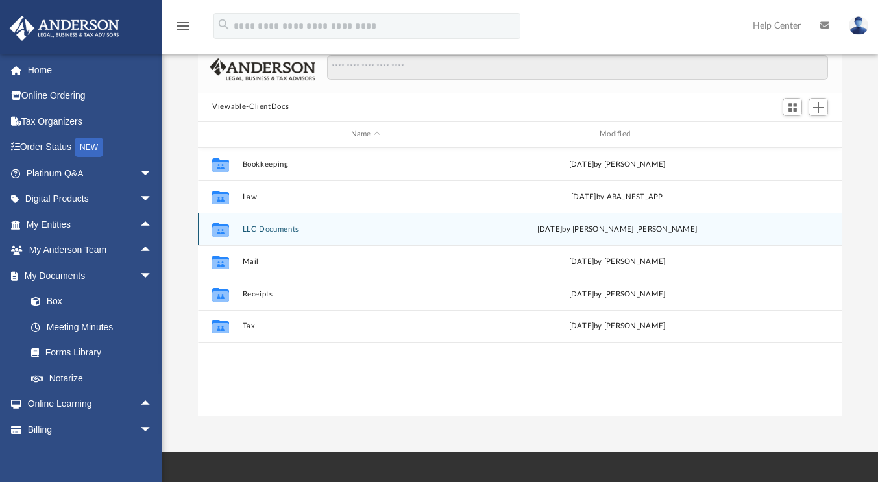
click at [315, 233] on div "Collaborated Folder LLC Documents Mon Sep 29 2025 by Roberto Hurtado Fiel" at bounding box center [520, 229] width 644 height 32
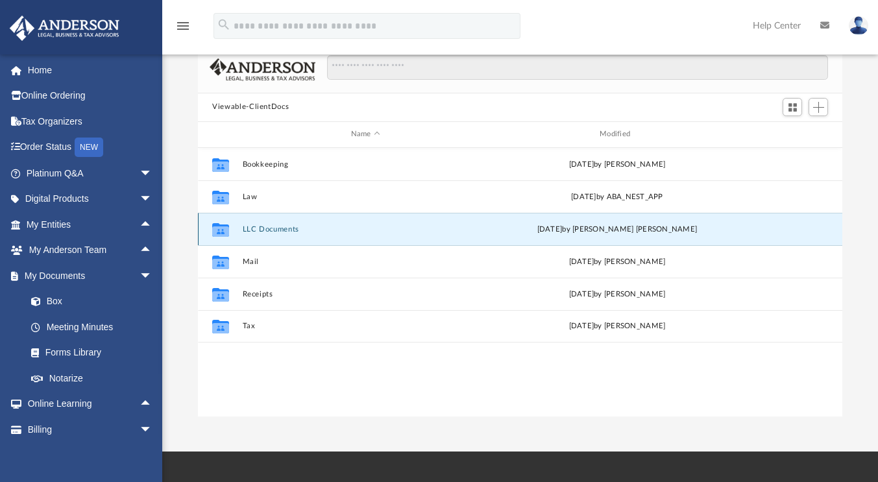
click at [310, 226] on button "LLC Documents" at bounding box center [366, 229] width 246 height 8
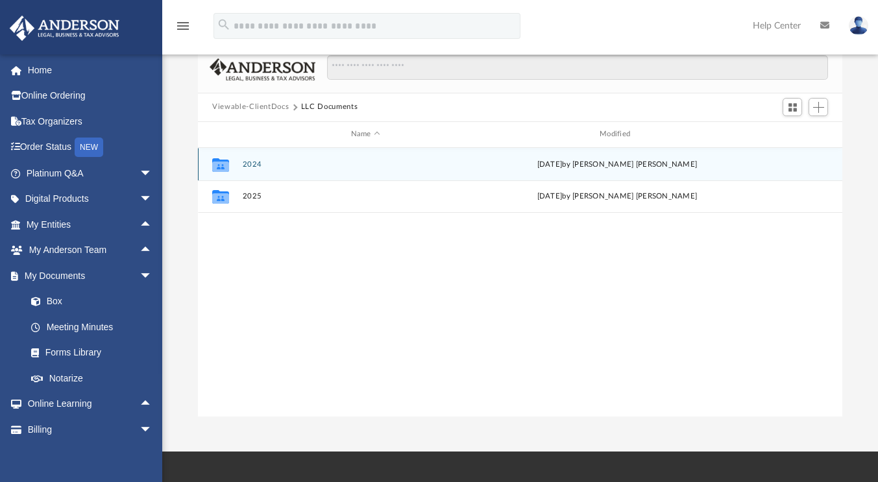
click at [287, 171] on div "Collaborated Folder 2024 Mon Sep 29 2025 by Roberto Hurtado Fiel" at bounding box center [520, 164] width 644 height 32
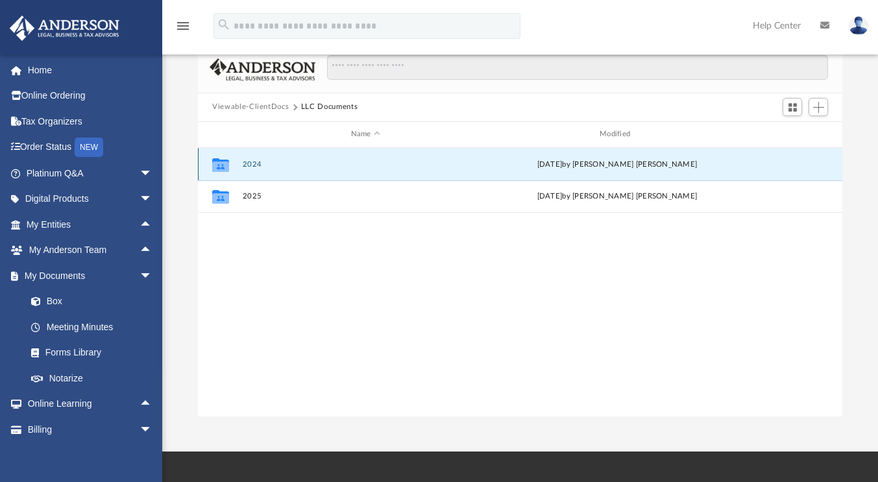
click at [287, 171] on div "Collaborated Folder 2024 Mon Sep 29 2025 by Roberto Hurtado Fiel" at bounding box center [520, 164] width 644 height 32
click at [250, 163] on button "2024" at bounding box center [366, 164] width 246 height 8
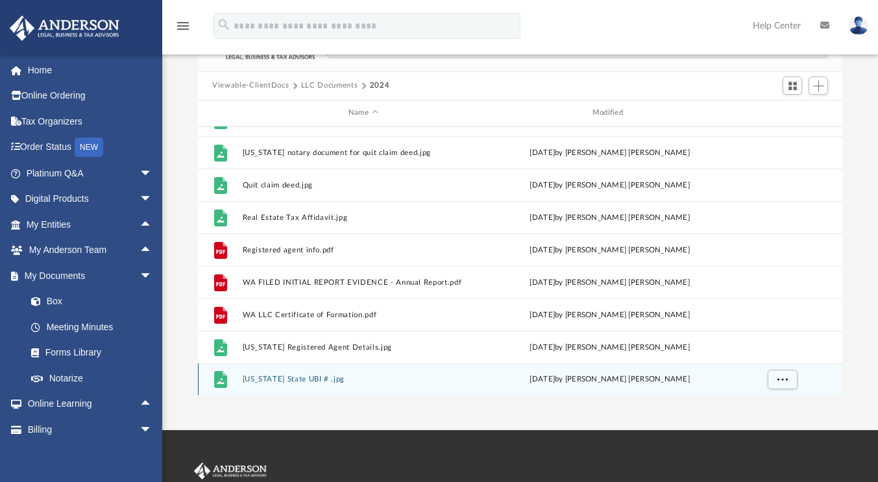
scroll to position [0, 0]
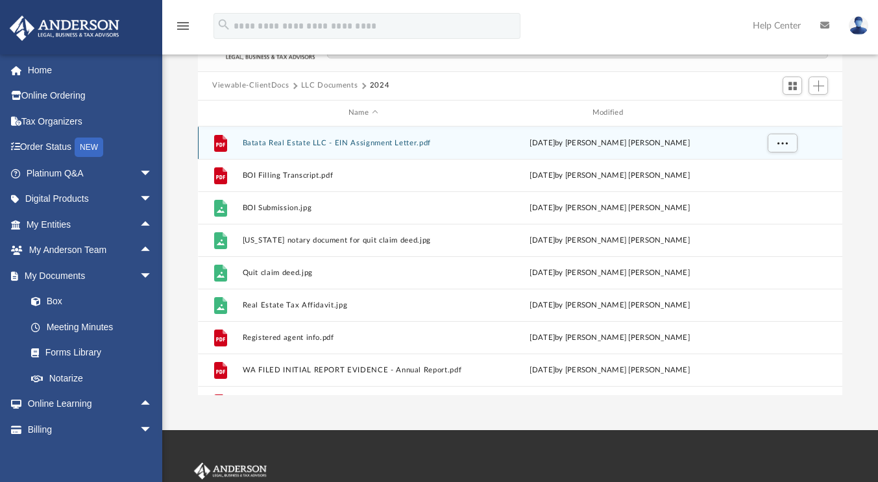
click at [340, 141] on button "Batata Real Estate LLC - EIN Assignment Letter.pdf" at bounding box center [363, 143] width 241 height 8
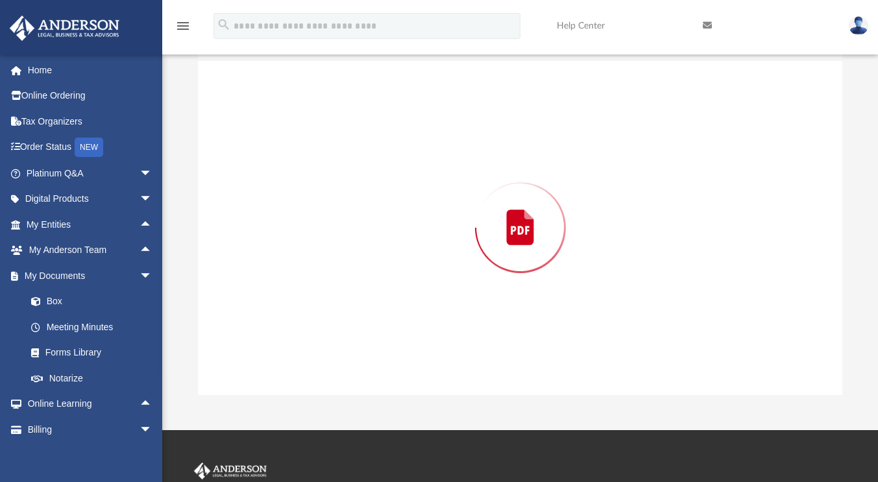
click at [340, 141] on div "Preview" at bounding box center [520, 227] width 644 height 335
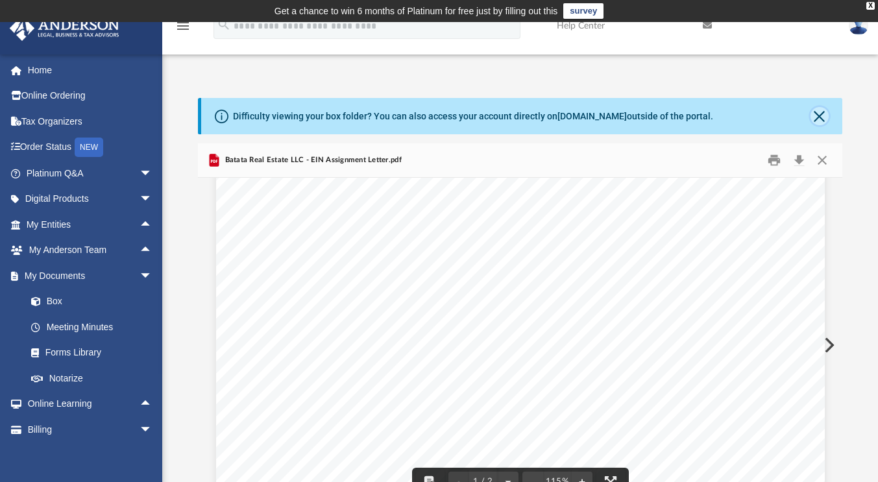
click at [819, 115] on button "Close" at bounding box center [819, 116] width 18 height 18
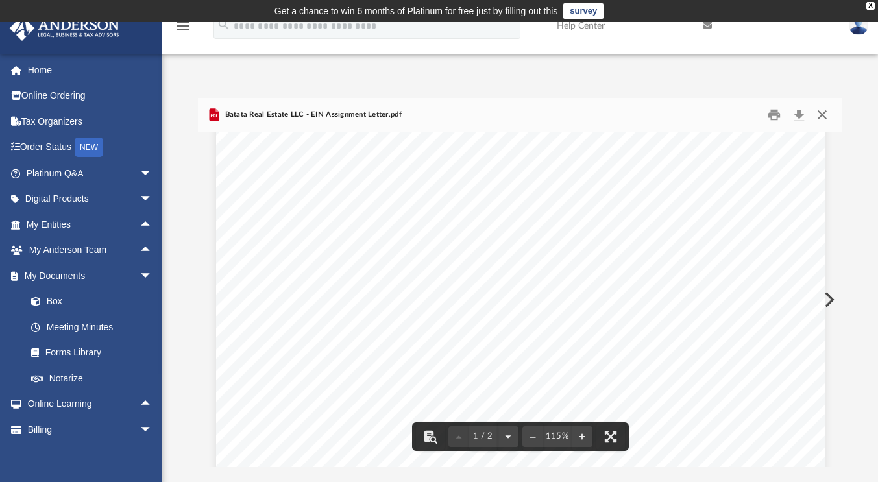
click at [820, 113] on button "Close" at bounding box center [821, 114] width 23 height 20
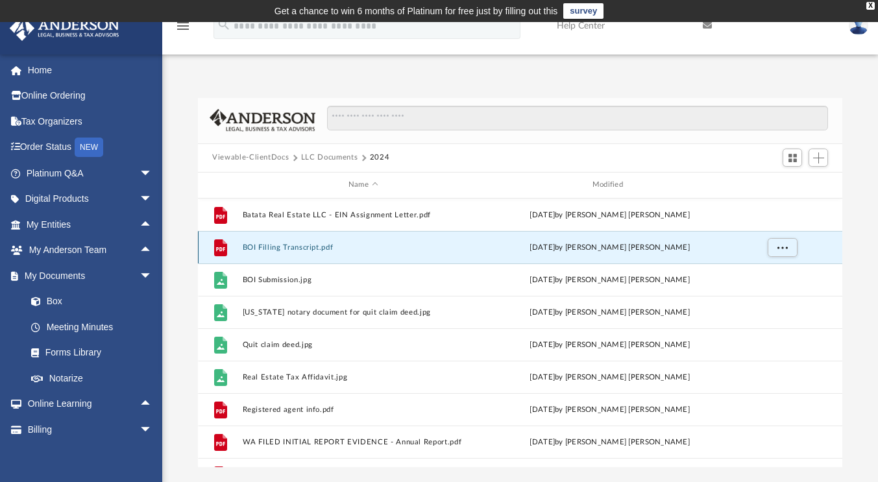
click at [337, 243] on button "BOI Filling Transcript.pdf" at bounding box center [363, 247] width 241 height 8
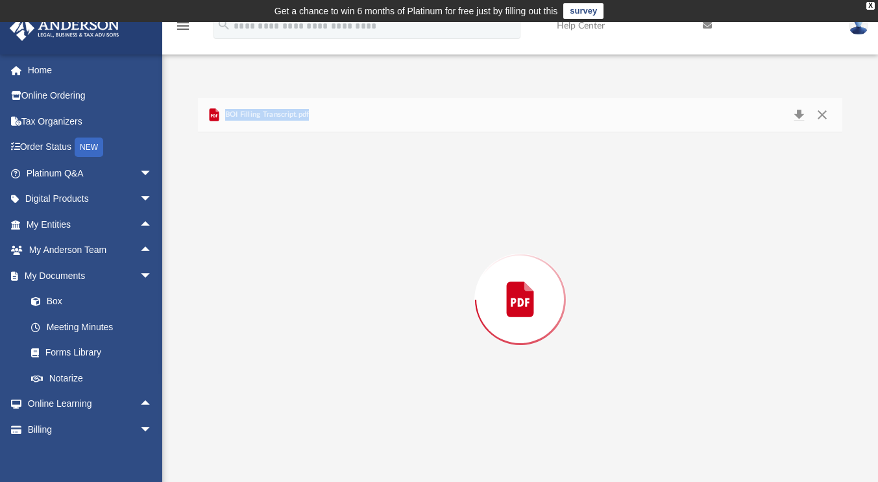
click at [337, 243] on div "Preview" at bounding box center [520, 299] width 644 height 335
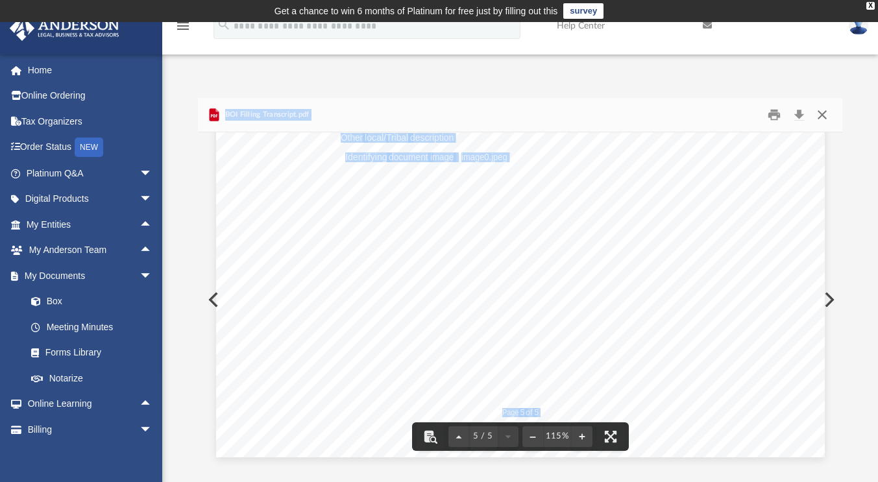
click at [818, 114] on button "Close" at bounding box center [821, 114] width 23 height 20
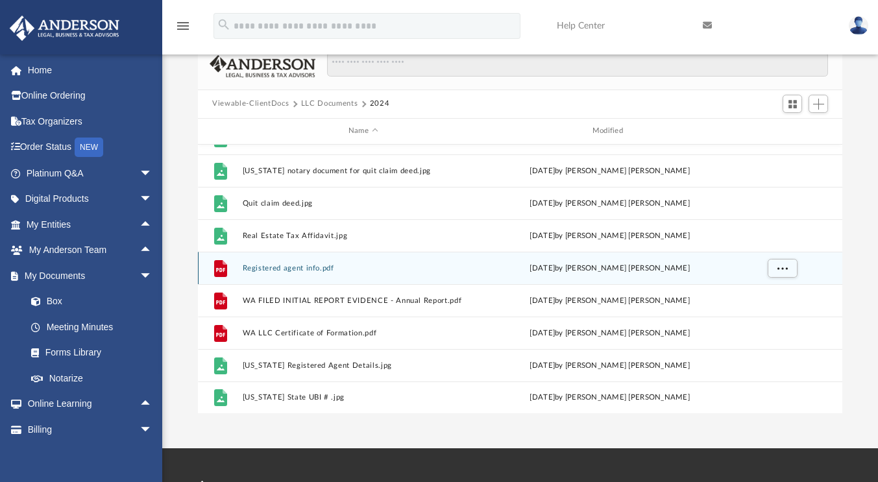
scroll to position [58, 0]
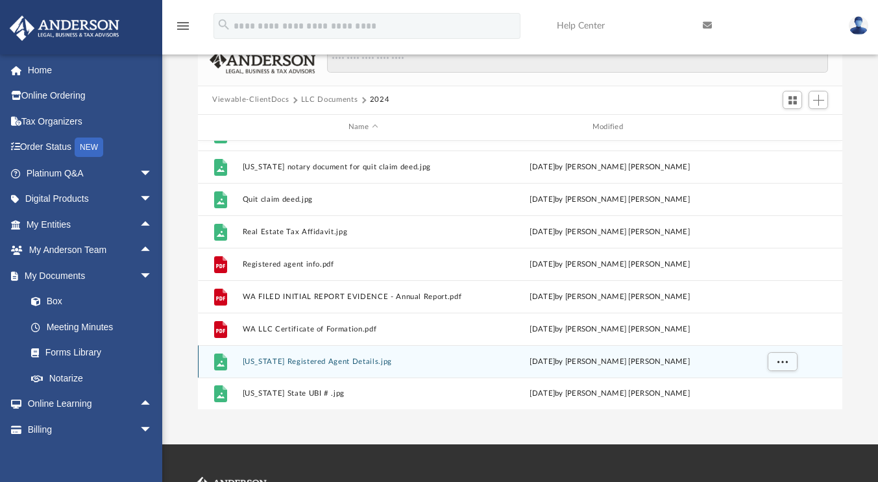
click at [421, 361] on button "Washington Registered Agent Details.jpg" at bounding box center [363, 361] width 241 height 8
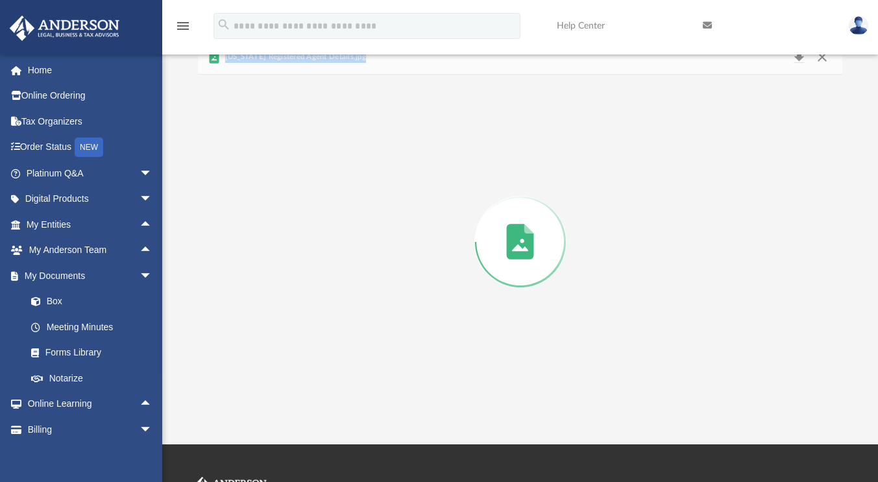
click at [421, 361] on div "Preview" at bounding box center [520, 242] width 644 height 335
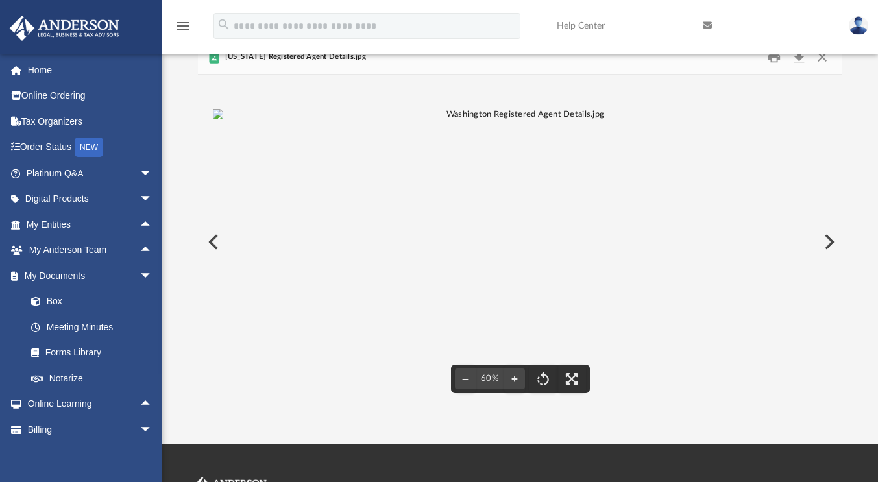
click at [856, 281] on div "Difficulty viewing your box folder? You can also access your account directly o…" at bounding box center [519, 224] width 715 height 369
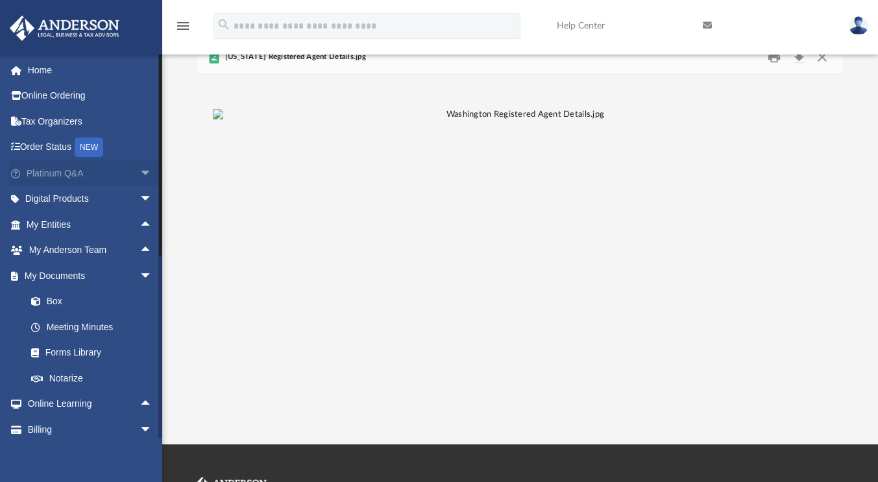
click at [139, 174] on span "arrow_drop_down" at bounding box center [152, 173] width 26 height 27
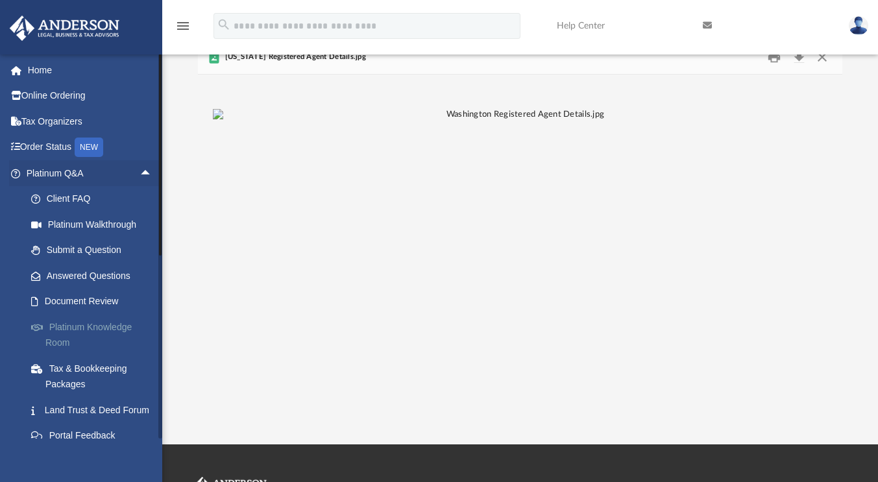
click at [101, 326] on link "Platinum Knowledge Room" at bounding box center [95, 335] width 154 height 42
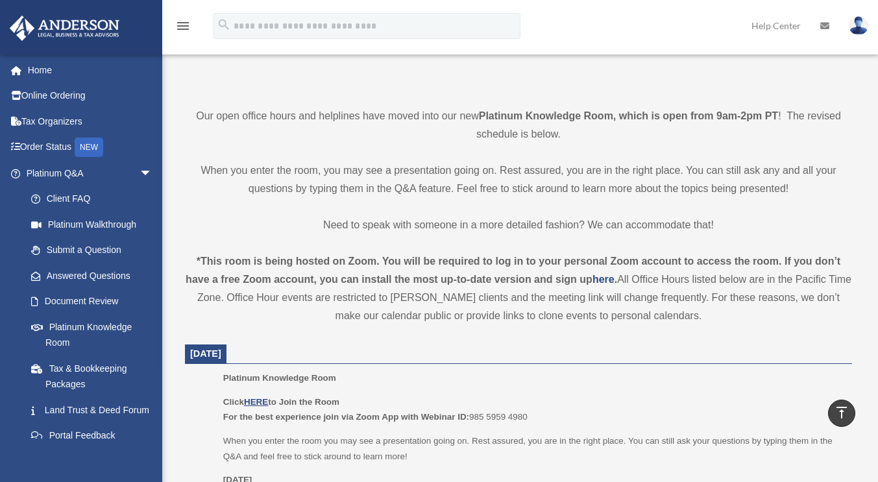
scroll to position [339, 0]
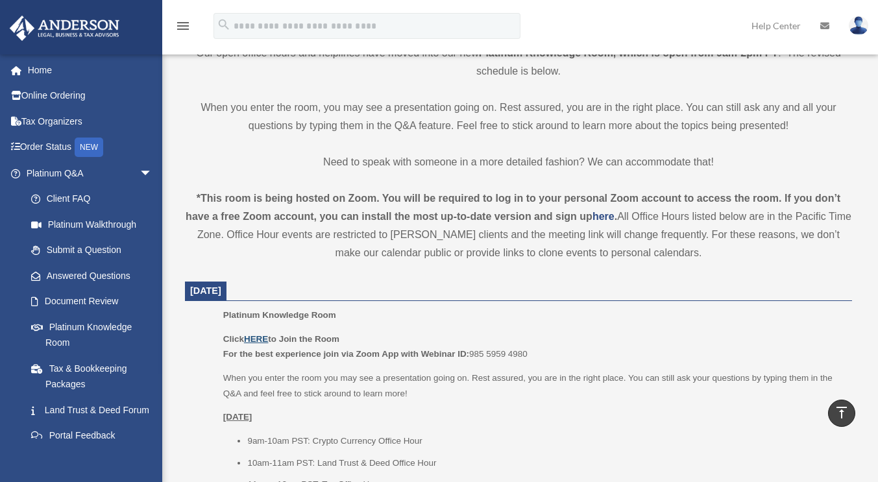
click at [261, 334] on u "HERE" at bounding box center [256, 339] width 24 height 10
click at [97, 299] on link "Document Review" at bounding box center [95, 302] width 154 height 26
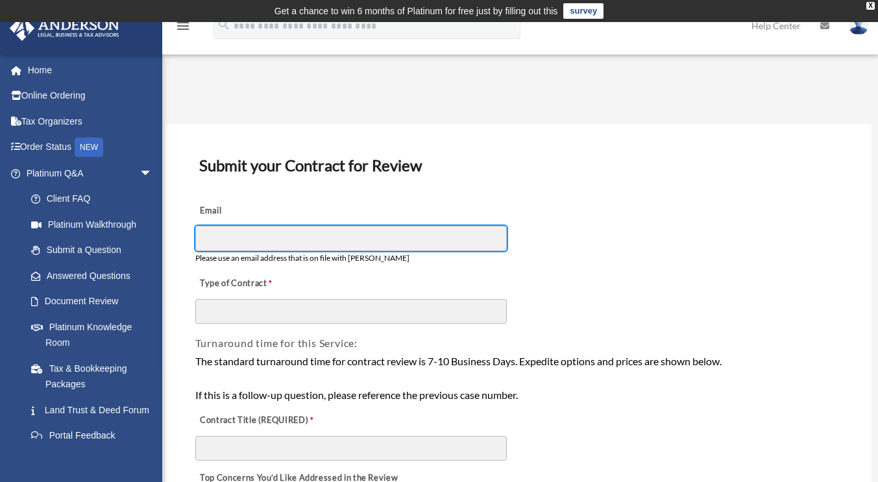
click at [348, 241] on input "Email" at bounding box center [350, 238] width 311 height 25
type input "**********"
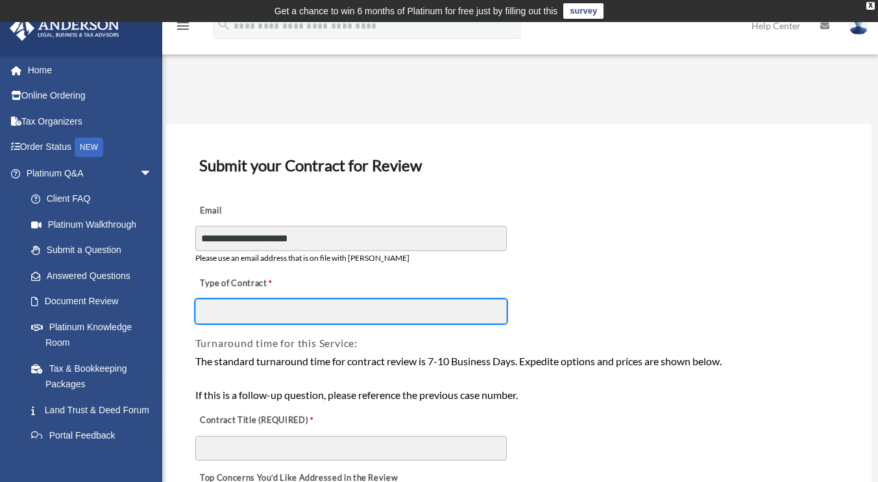
click at [339, 305] on input "Type of Contract" at bounding box center [350, 311] width 311 height 25
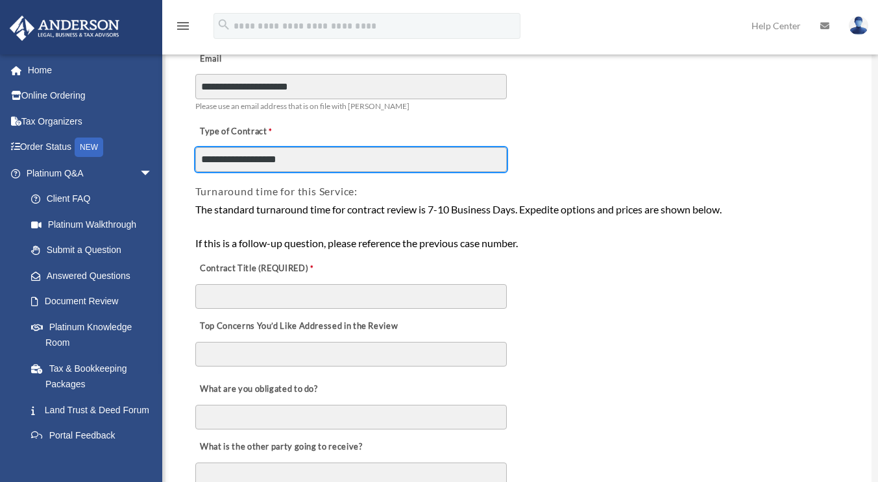
scroll to position [154, 0]
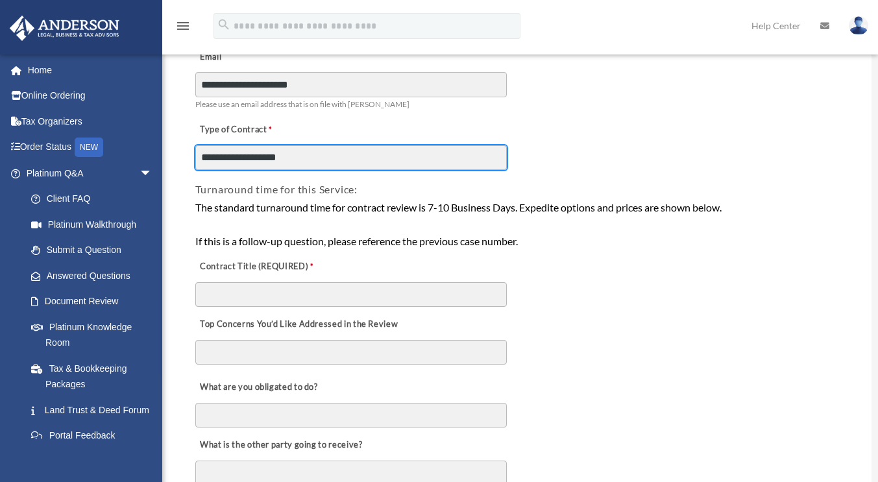
type input "**********"
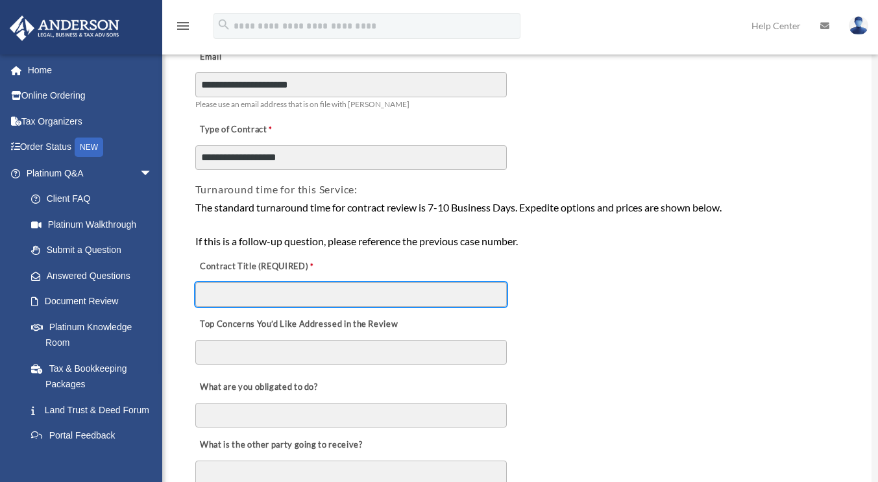
click at [332, 297] on input "Contract Title (REQUIRED)" at bounding box center [350, 294] width 311 height 25
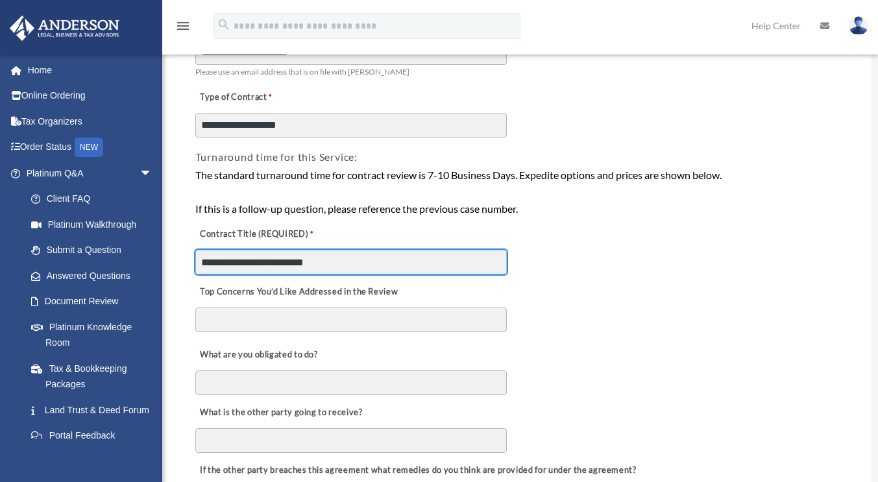
scroll to position [209, 0]
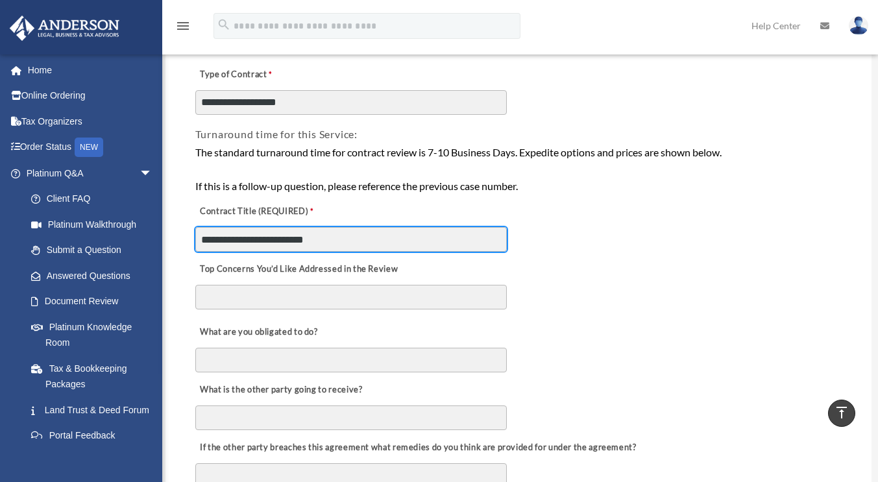
type input "**********"
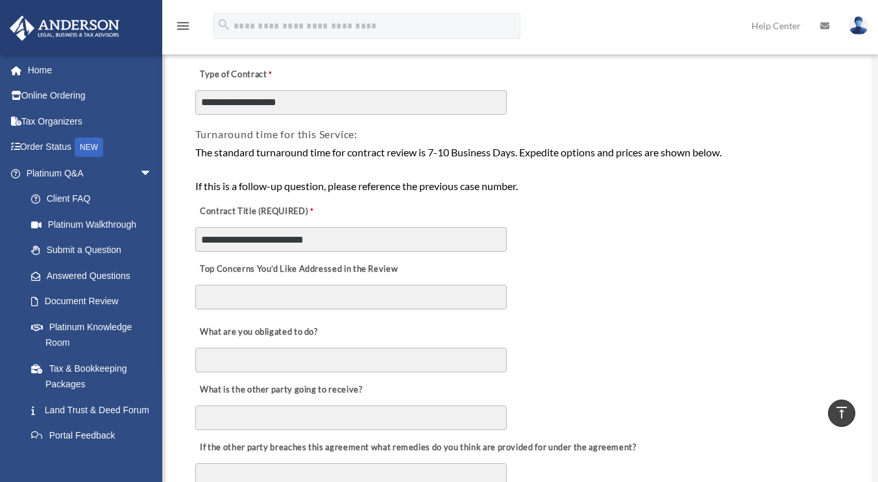
click at [317, 299] on textarea "Top Concerns You’d Like Addressed in the Review" at bounding box center [350, 297] width 311 height 25
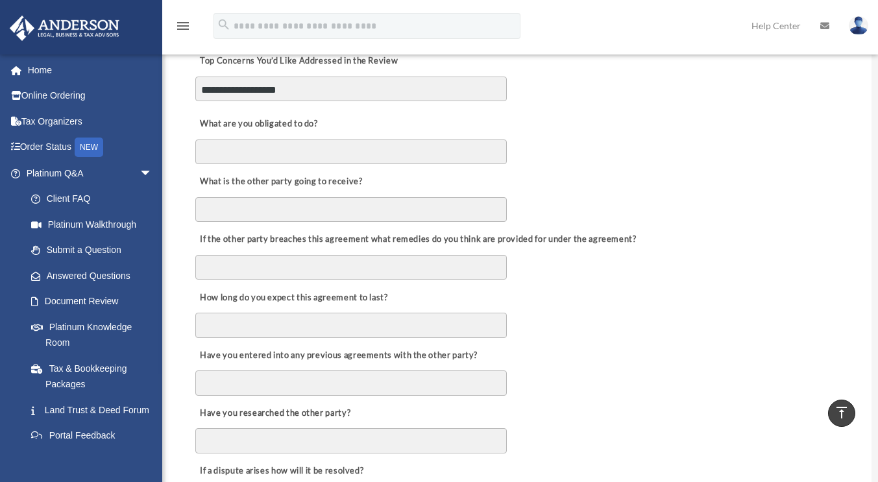
scroll to position [420, 0]
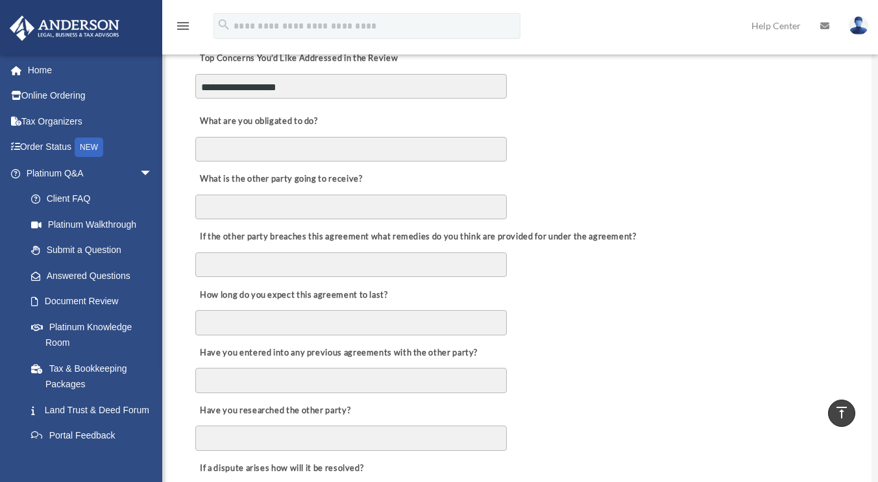
type textarea "**********"
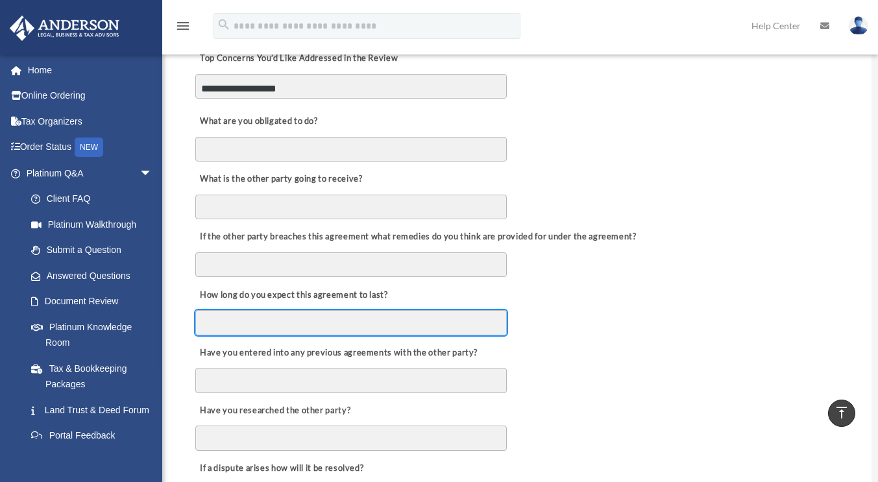
click at [316, 316] on input "How long do you expect this agreement to last?" at bounding box center [350, 322] width 311 height 25
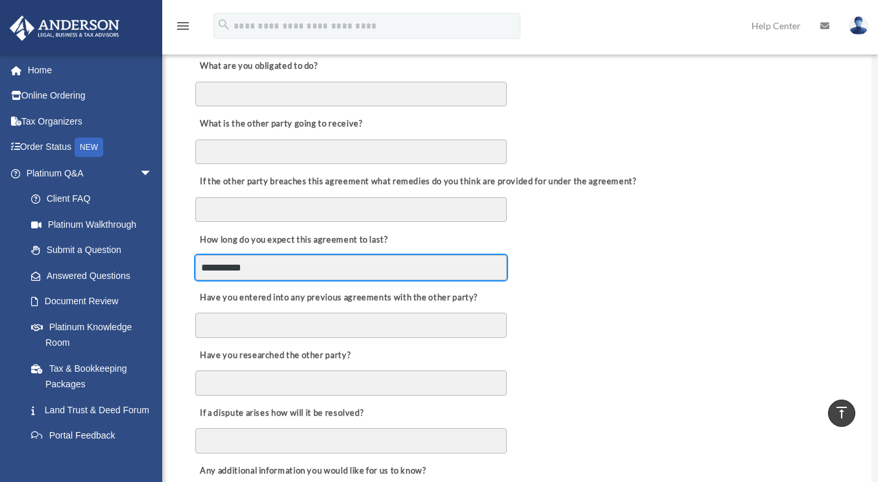
type input "**********"
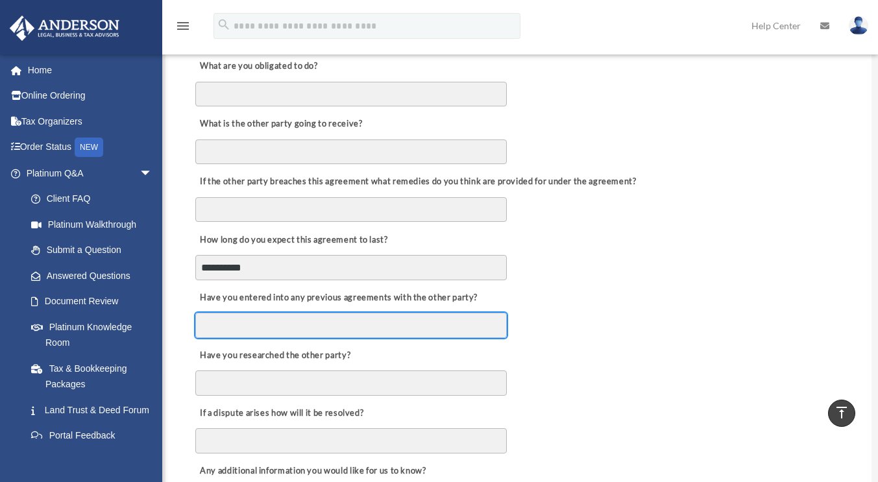
click at [316, 316] on input "Have you entered into any previous agreements with the other party?" at bounding box center [350, 325] width 311 height 25
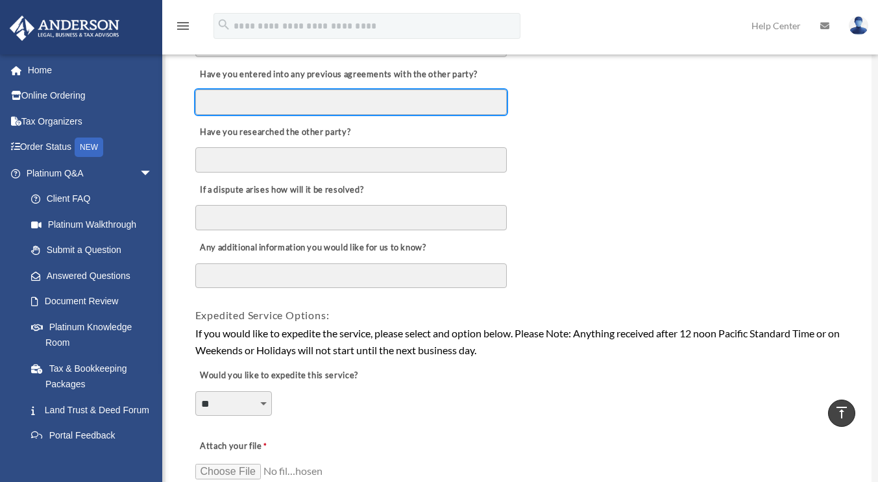
scroll to position [784, 0]
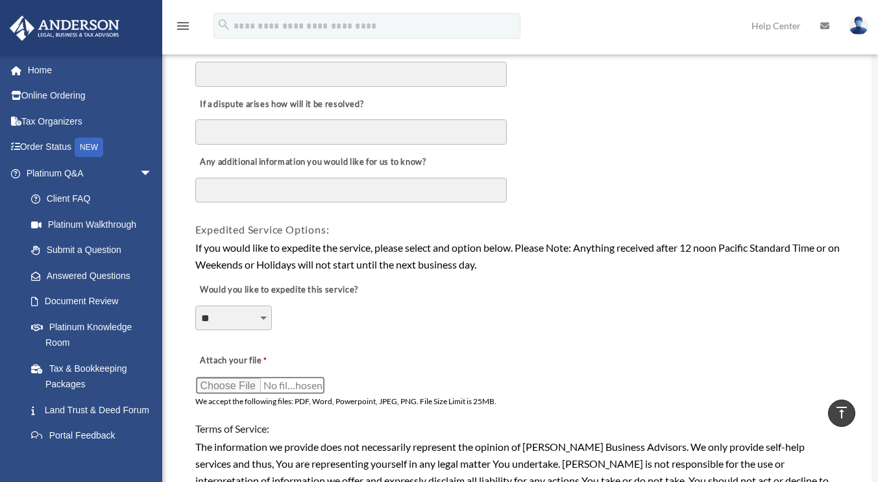
click at [249, 387] on input "Attach your file" at bounding box center [260, 385] width 130 height 18
type input "**********"
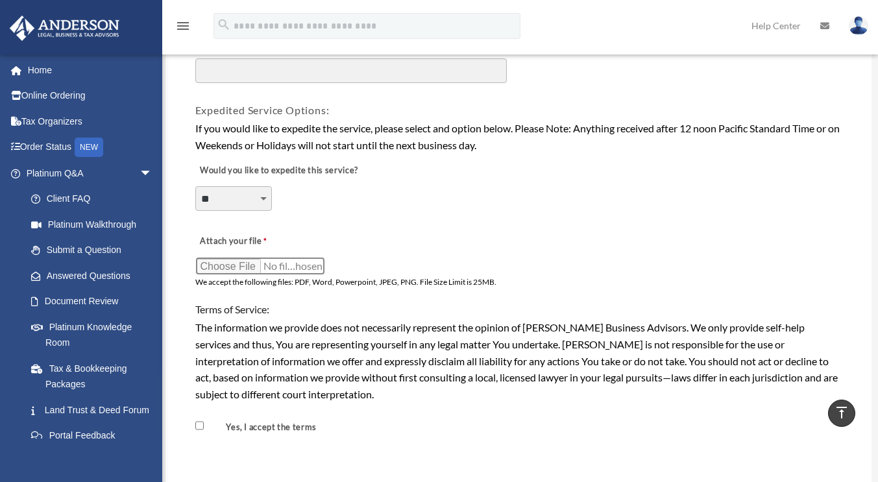
scroll to position [963, 0]
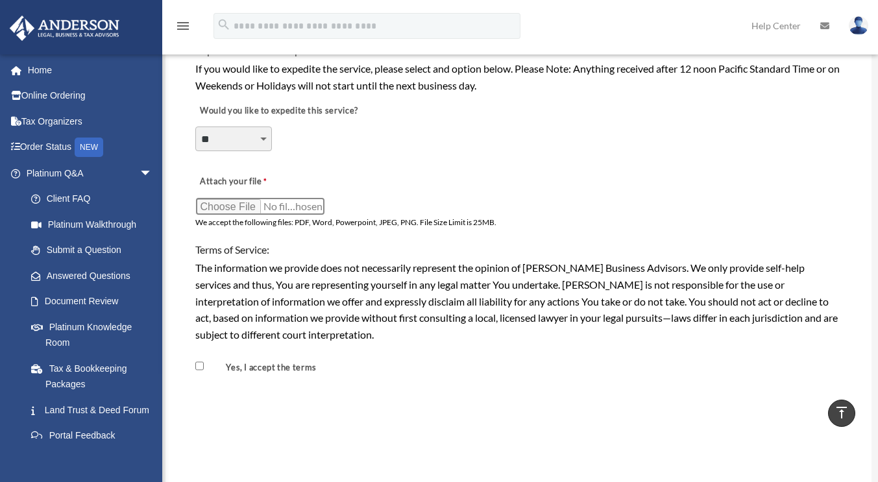
click at [245, 206] on input "Attach your file" at bounding box center [260, 206] width 130 height 18
click at [250, 206] on input "Attach your file" at bounding box center [260, 206] width 130 height 18
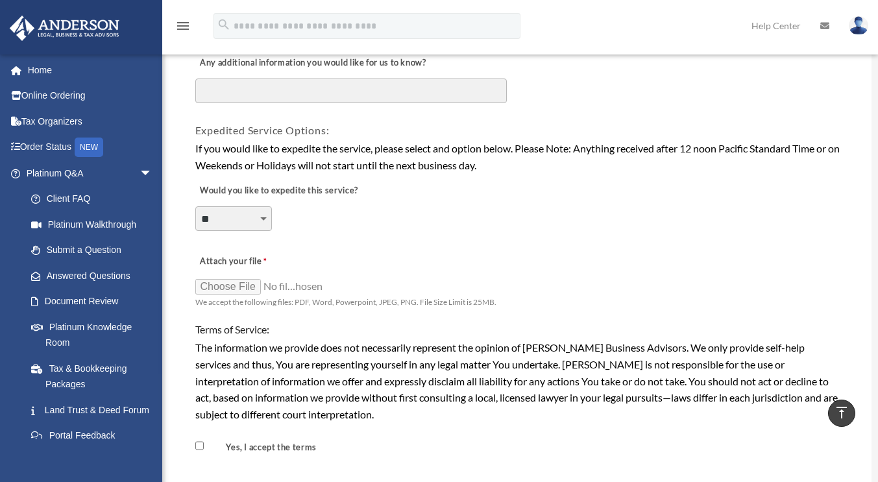
scroll to position [879, 0]
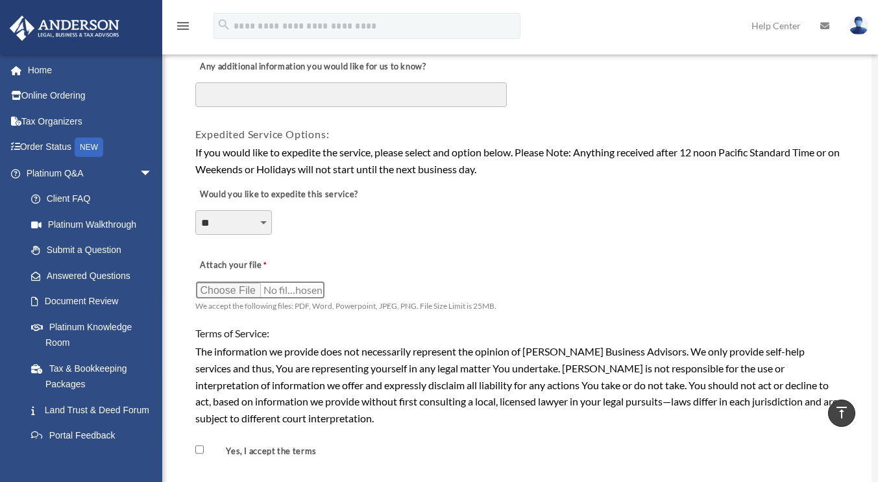
click at [245, 290] on input "Attach your file" at bounding box center [260, 290] width 130 height 18
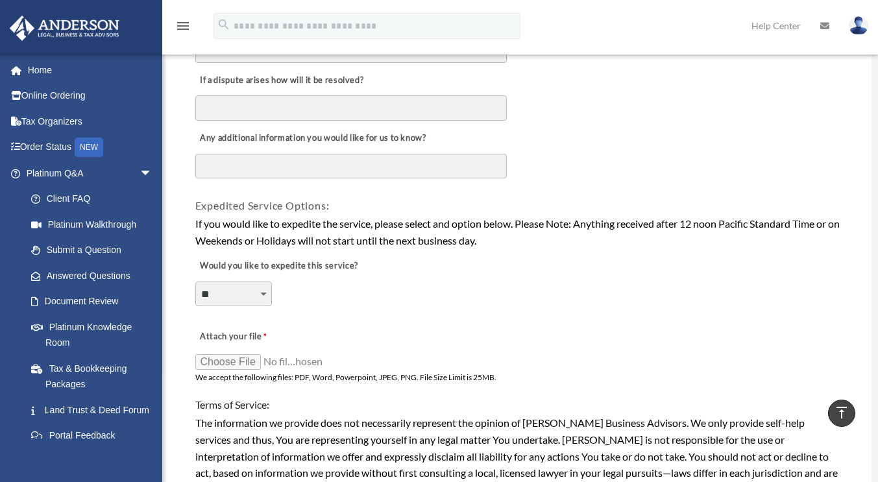
scroll to position [806, 0]
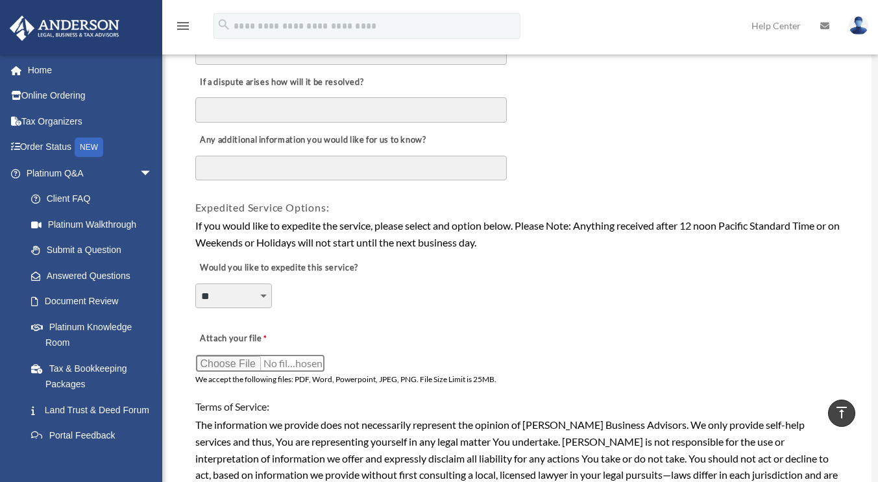
click at [241, 362] on input "Attach your file" at bounding box center [260, 363] width 130 height 18
type input "**********"
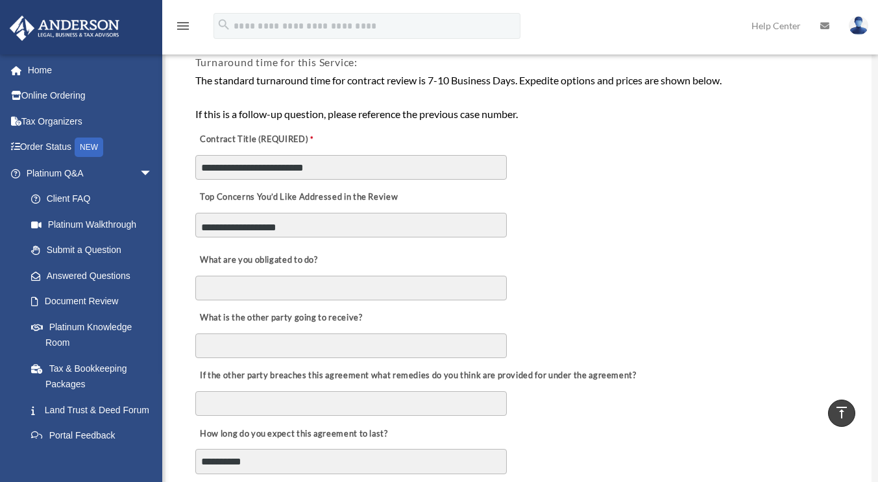
scroll to position [278, 0]
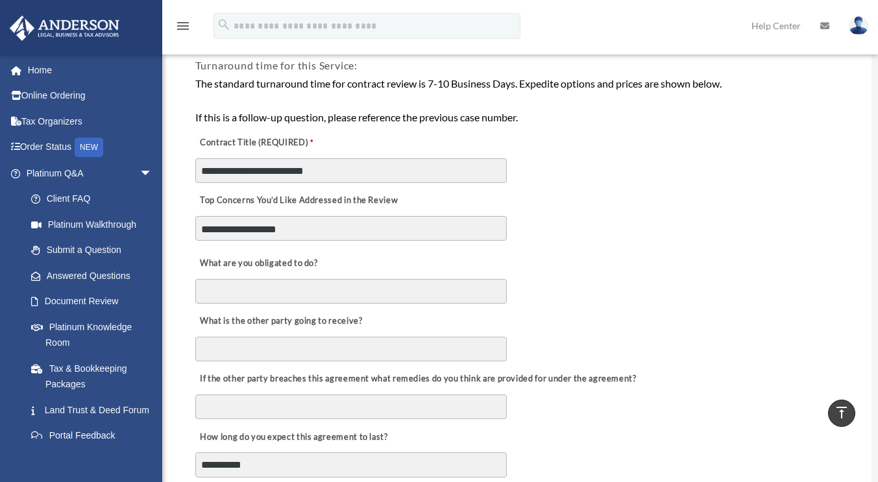
click at [327, 228] on textarea "**********" at bounding box center [350, 228] width 311 height 25
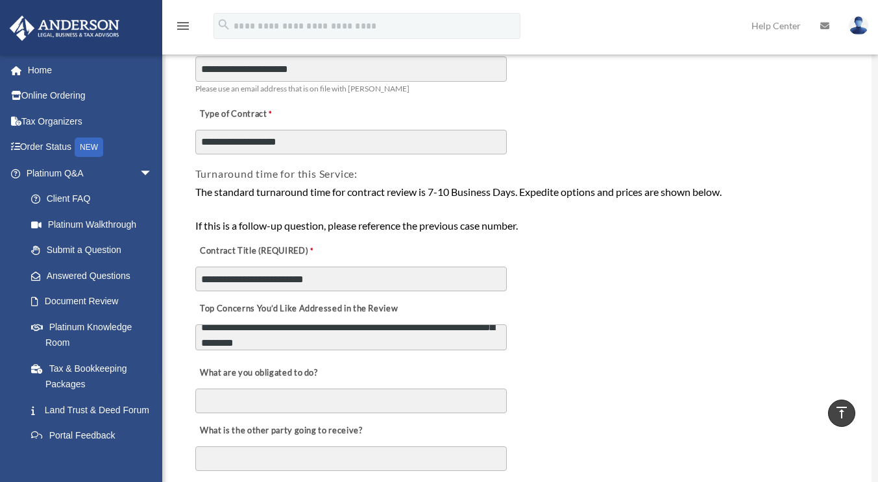
scroll to position [167, 0]
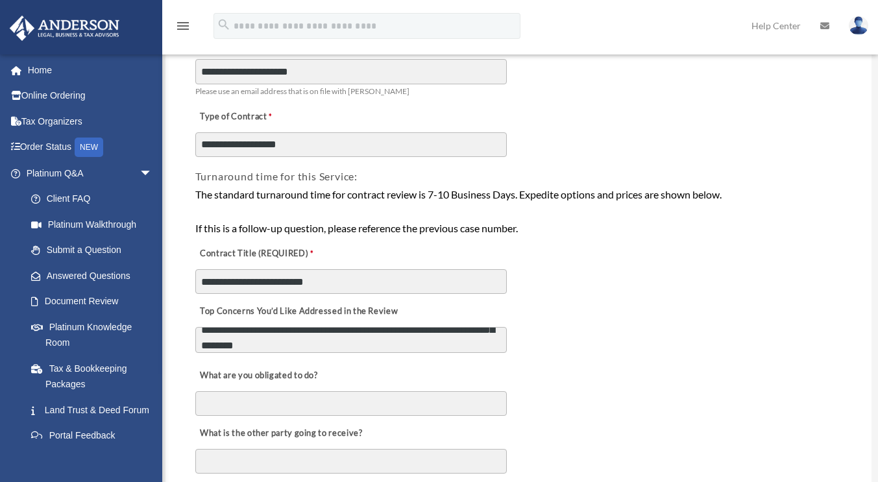
click at [404, 338] on textarea "**********" at bounding box center [350, 340] width 311 height 26
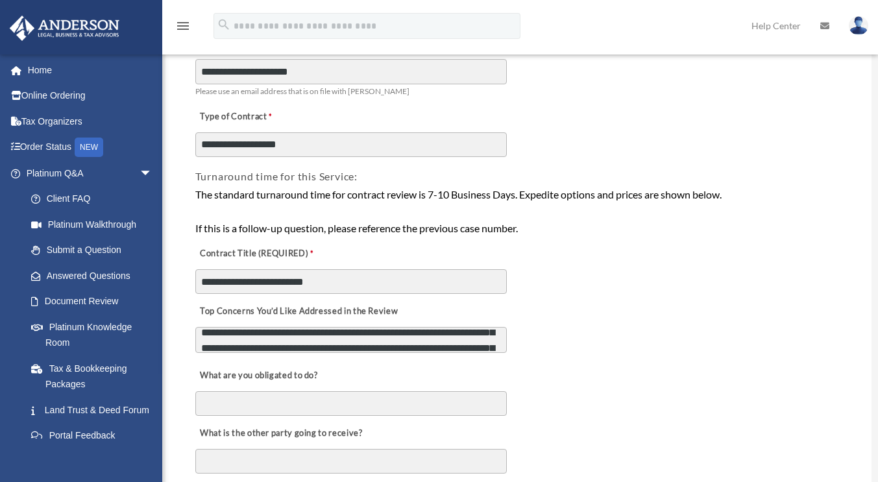
scroll to position [53, 0]
click at [386, 338] on textarea "**********" at bounding box center [350, 340] width 311 height 26
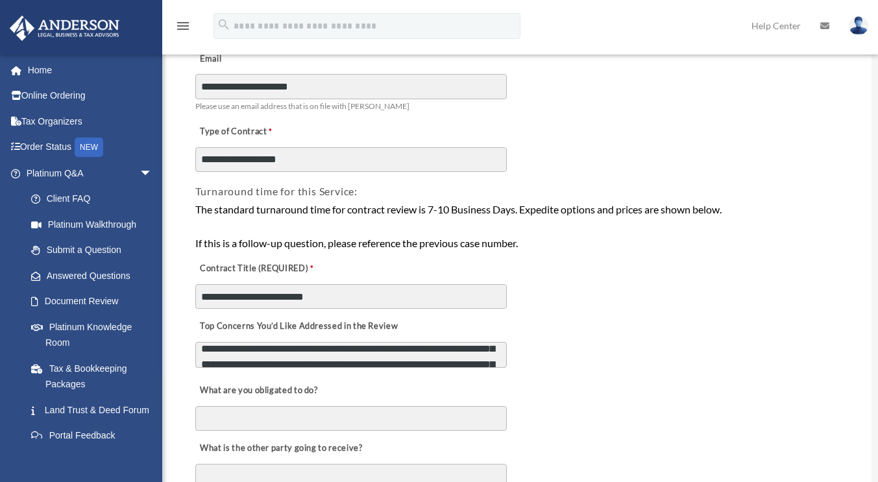
scroll to position [150, 0]
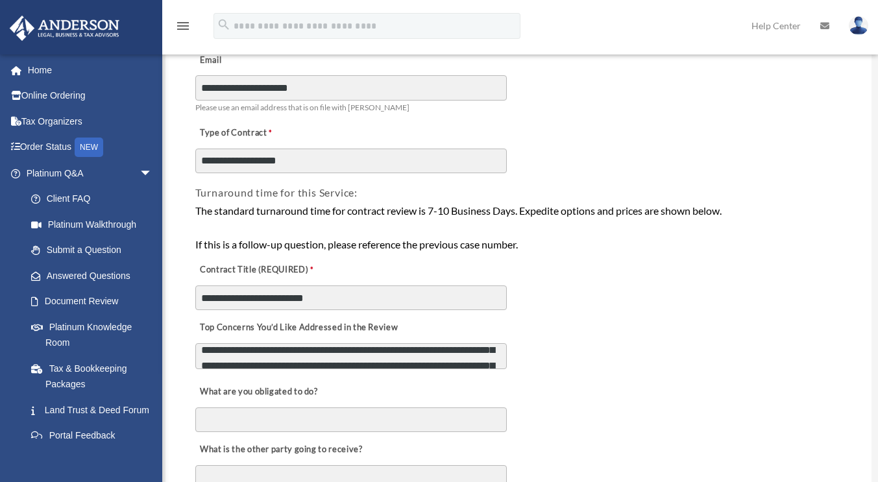
click at [339, 355] on textarea "**********" at bounding box center [350, 356] width 311 height 26
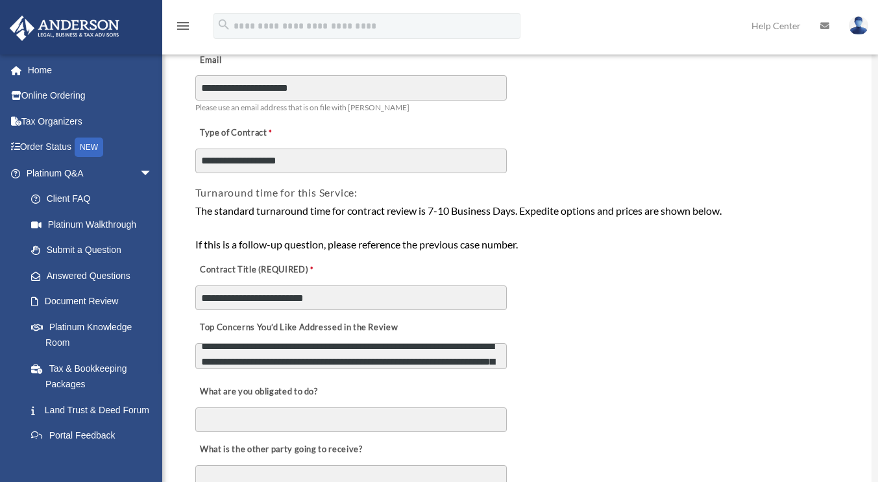
scroll to position [26, 0]
click at [328, 358] on textarea "**********" at bounding box center [350, 356] width 311 height 26
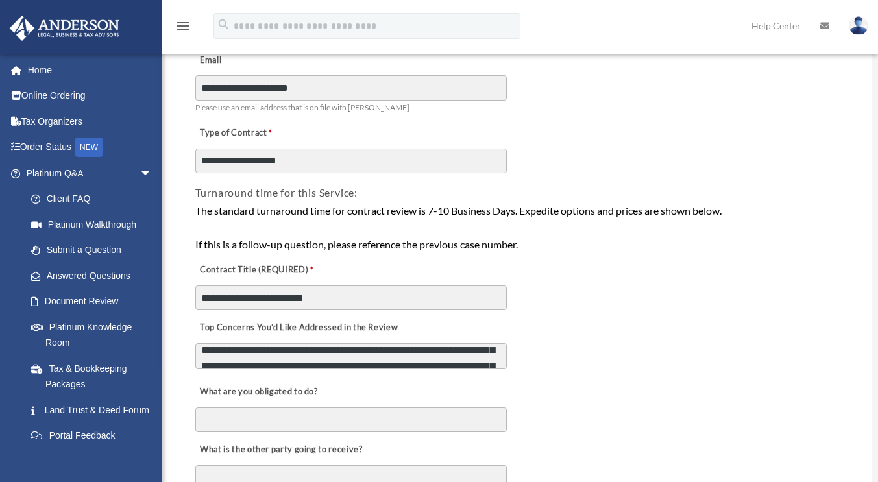
click at [440, 363] on textarea "**********" at bounding box center [350, 356] width 311 height 26
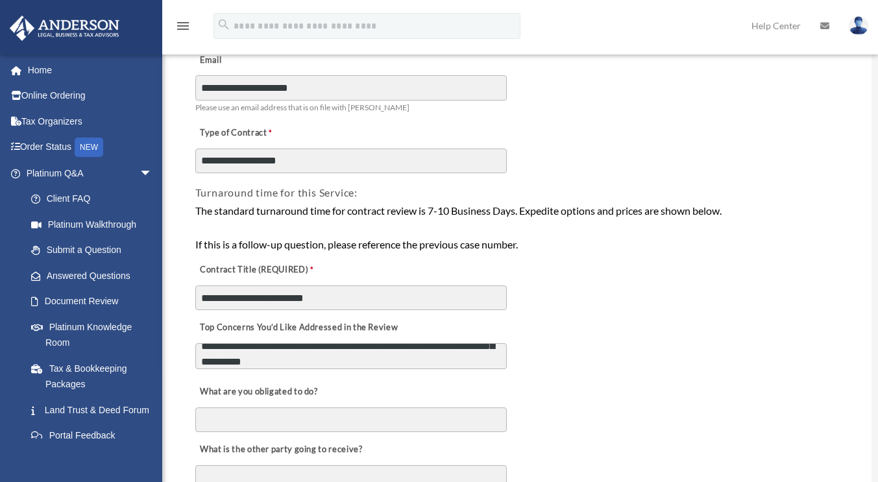
scroll to position [69, 0]
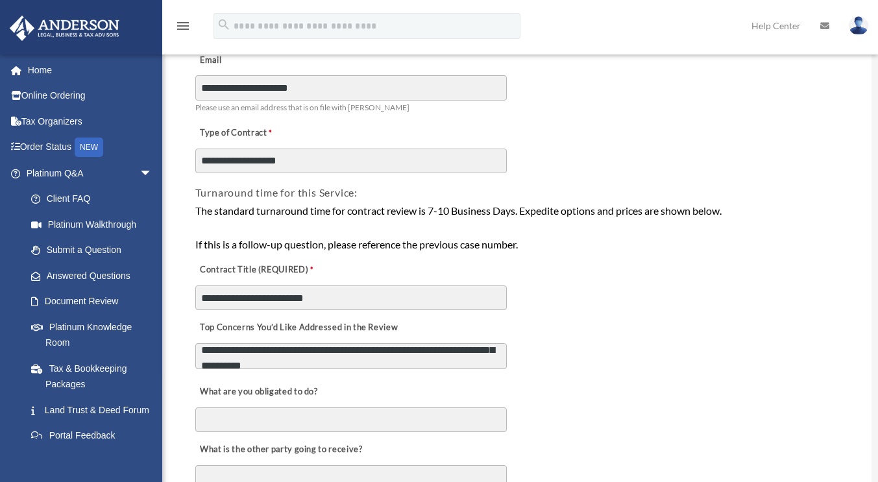
click at [319, 355] on textarea "**********" at bounding box center [350, 356] width 311 height 26
click at [354, 355] on textarea "**********" at bounding box center [350, 356] width 311 height 26
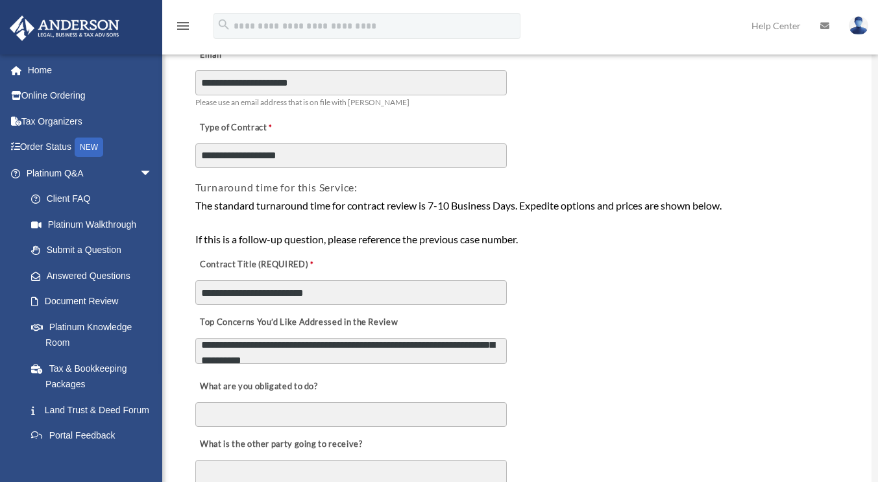
scroll to position [156, 0]
click at [405, 357] on textarea "**********" at bounding box center [350, 350] width 311 height 26
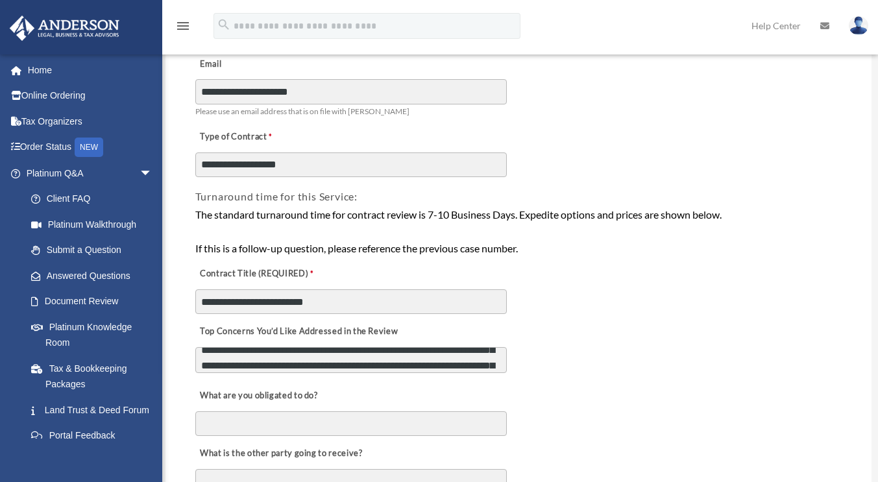
scroll to position [88, 0]
click at [492, 355] on textarea "**********" at bounding box center [350, 360] width 311 height 26
click at [350, 363] on textarea "**********" at bounding box center [350, 360] width 311 height 26
click at [335, 366] on textarea "**********" at bounding box center [350, 360] width 311 height 26
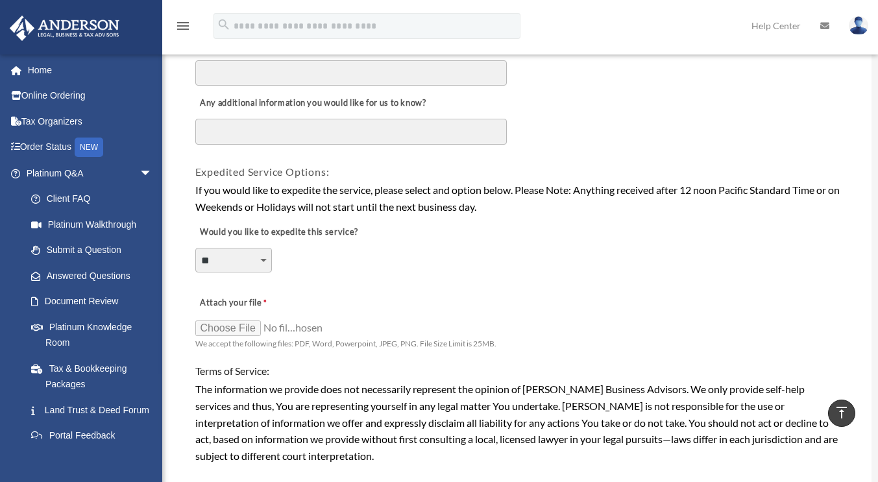
scroll to position [845, 0]
type textarea "**********"
click at [249, 330] on input "Attach your file" at bounding box center [260, 327] width 130 height 18
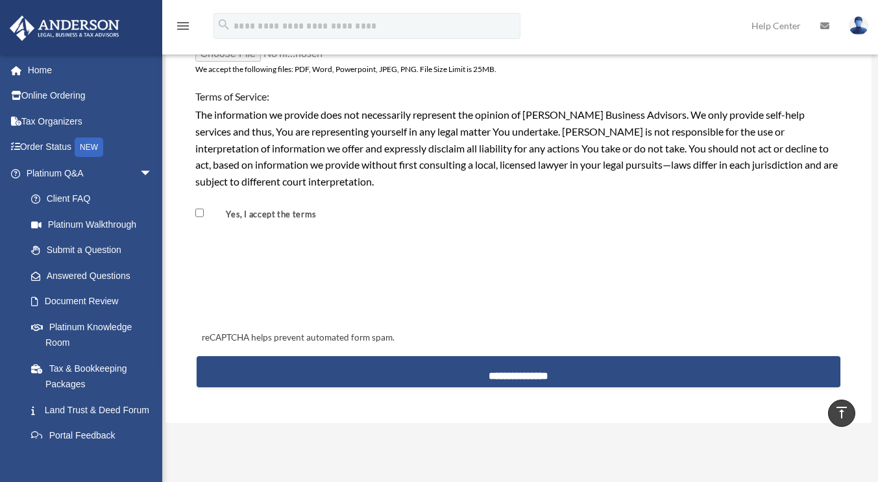
scroll to position [1120, 0]
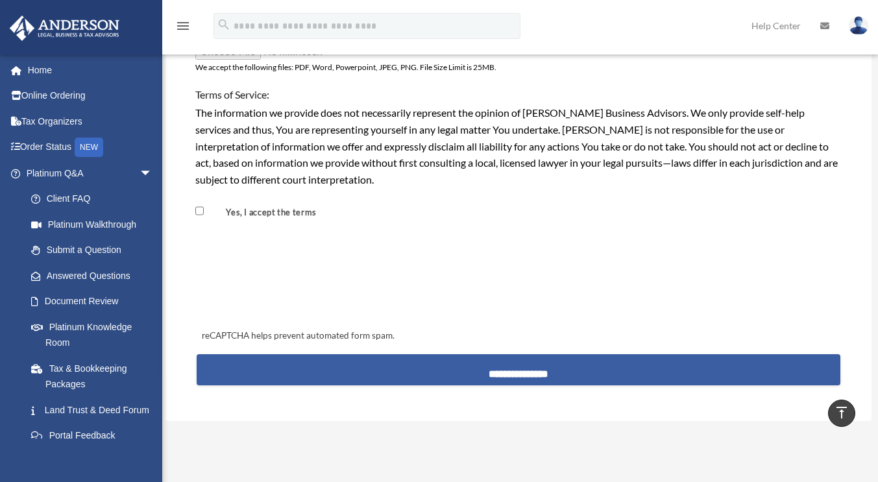
click at [444, 361] on input "**********" at bounding box center [519, 369] width 644 height 31
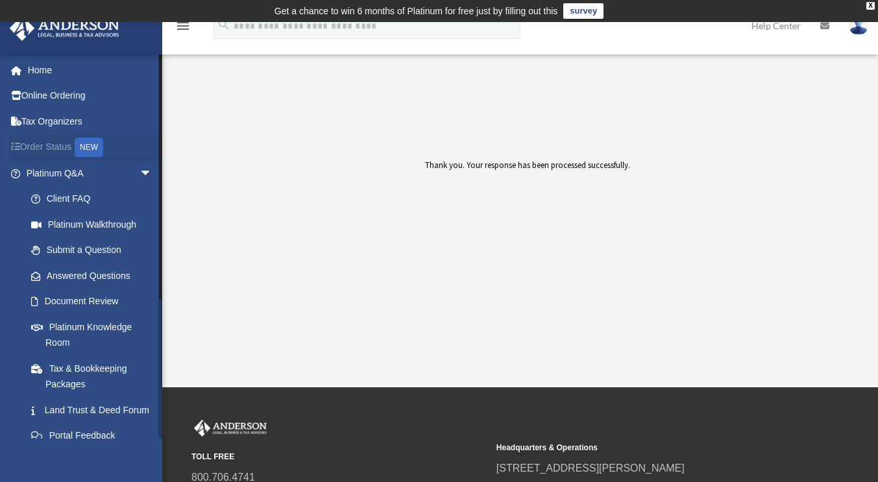
click at [54, 148] on link "Order Status NEW" at bounding box center [90, 147] width 163 height 27
